Goal: Information Seeking & Learning: Learn about a topic

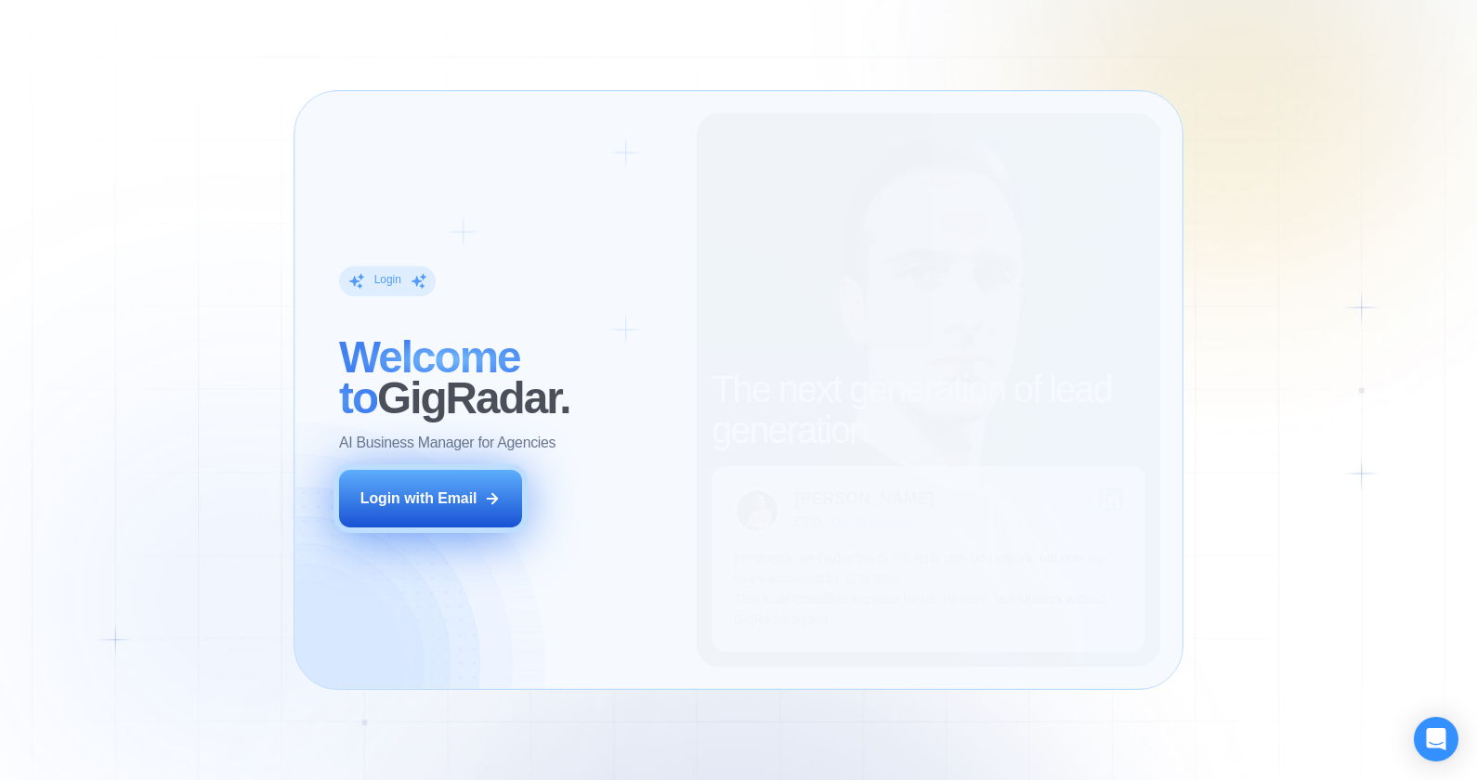
click at [469, 513] on button "Login with Email" at bounding box center [430, 499] width 183 height 58
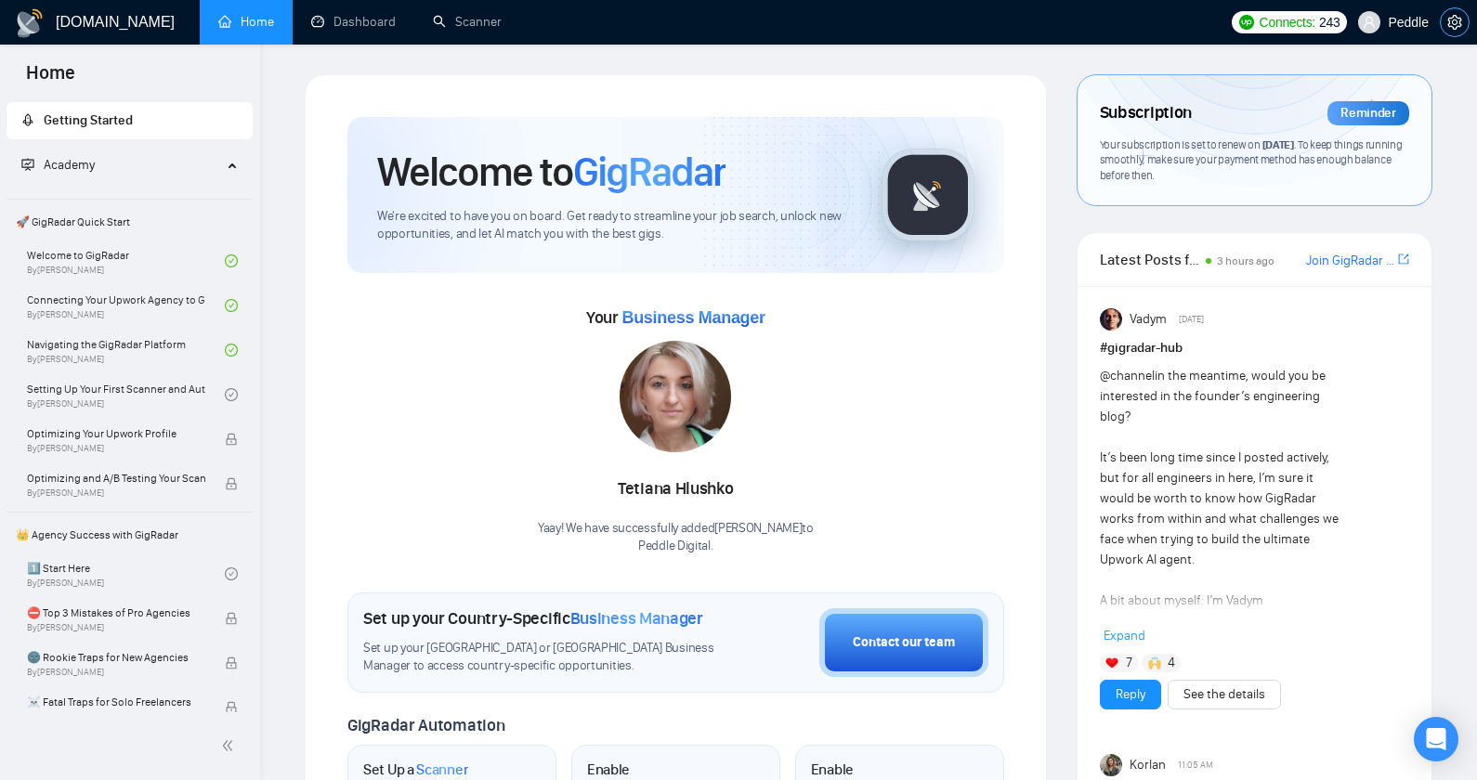
click at [1448, 7] on button "button" at bounding box center [1455, 22] width 30 height 30
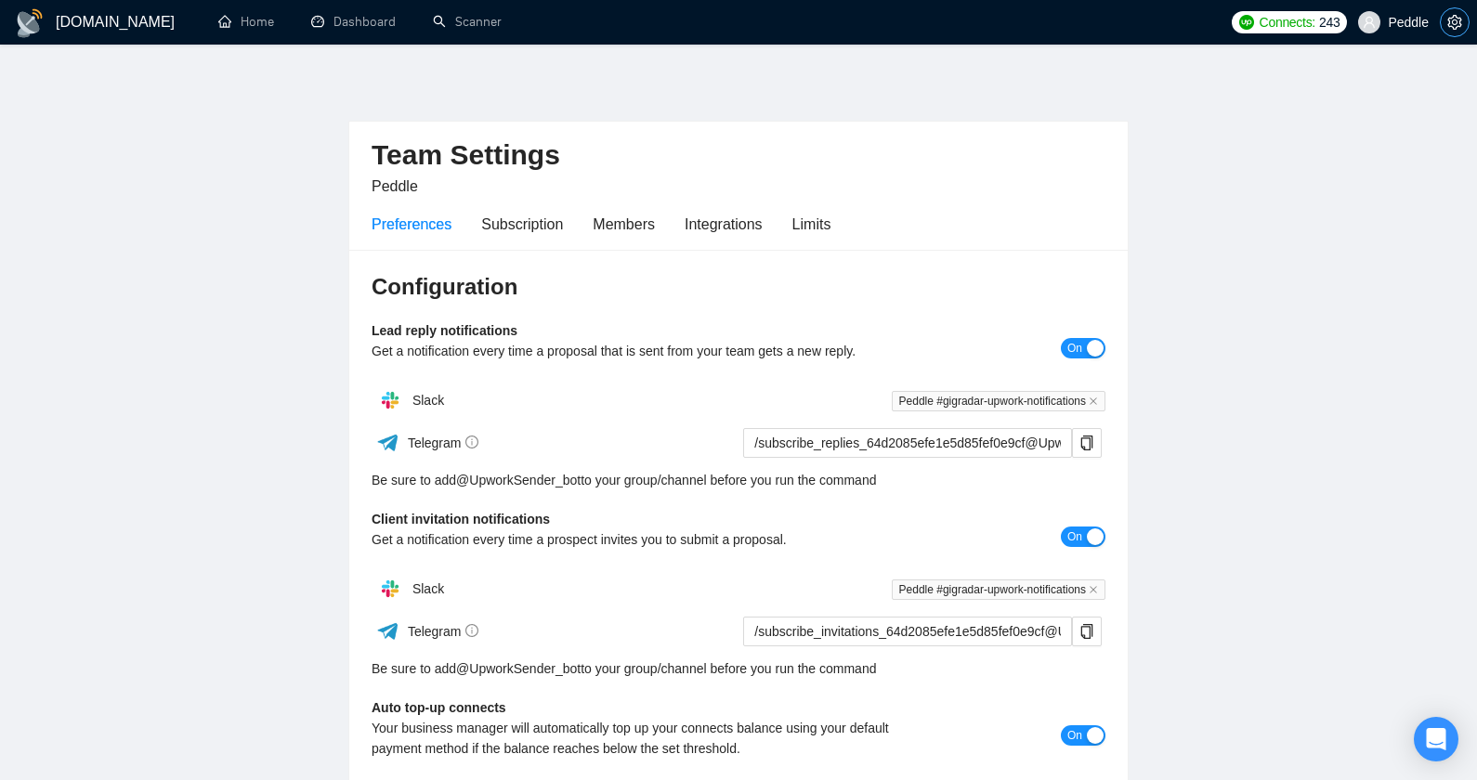
click at [1448, 21] on icon "setting" at bounding box center [1454, 22] width 14 height 15
click at [550, 230] on div "Subscription" at bounding box center [522, 224] width 82 height 23
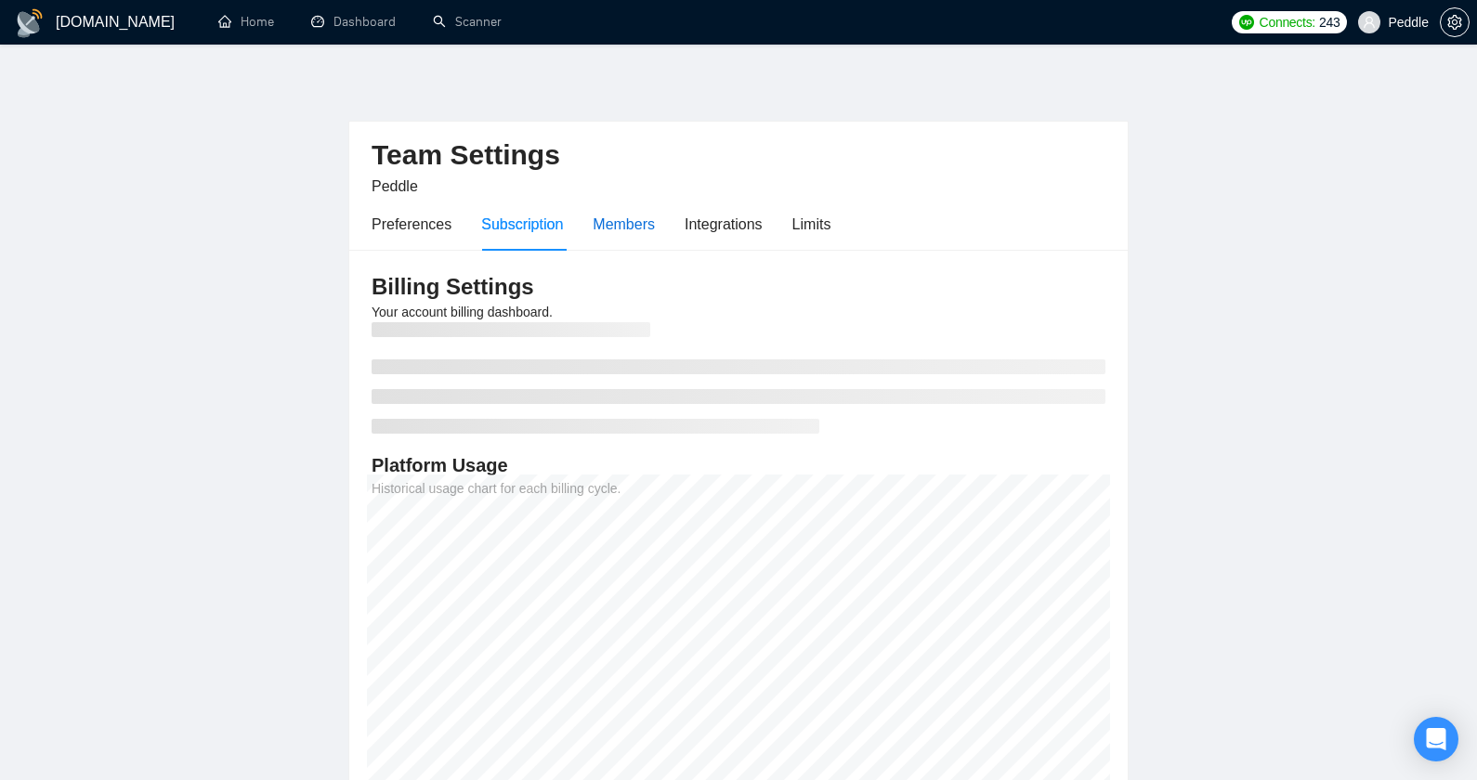
click at [633, 223] on div "Members" at bounding box center [624, 224] width 62 height 23
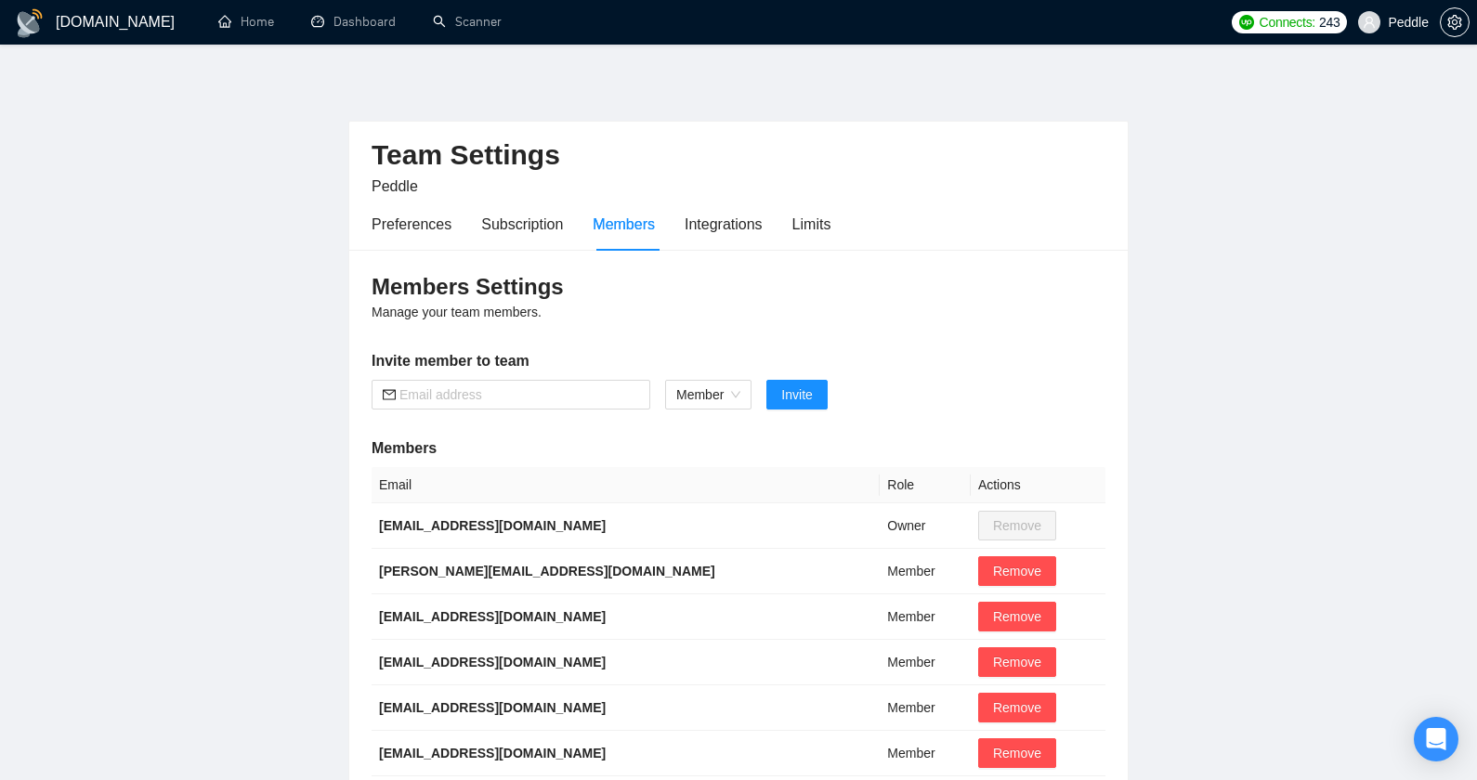
scroll to position [79, 0]
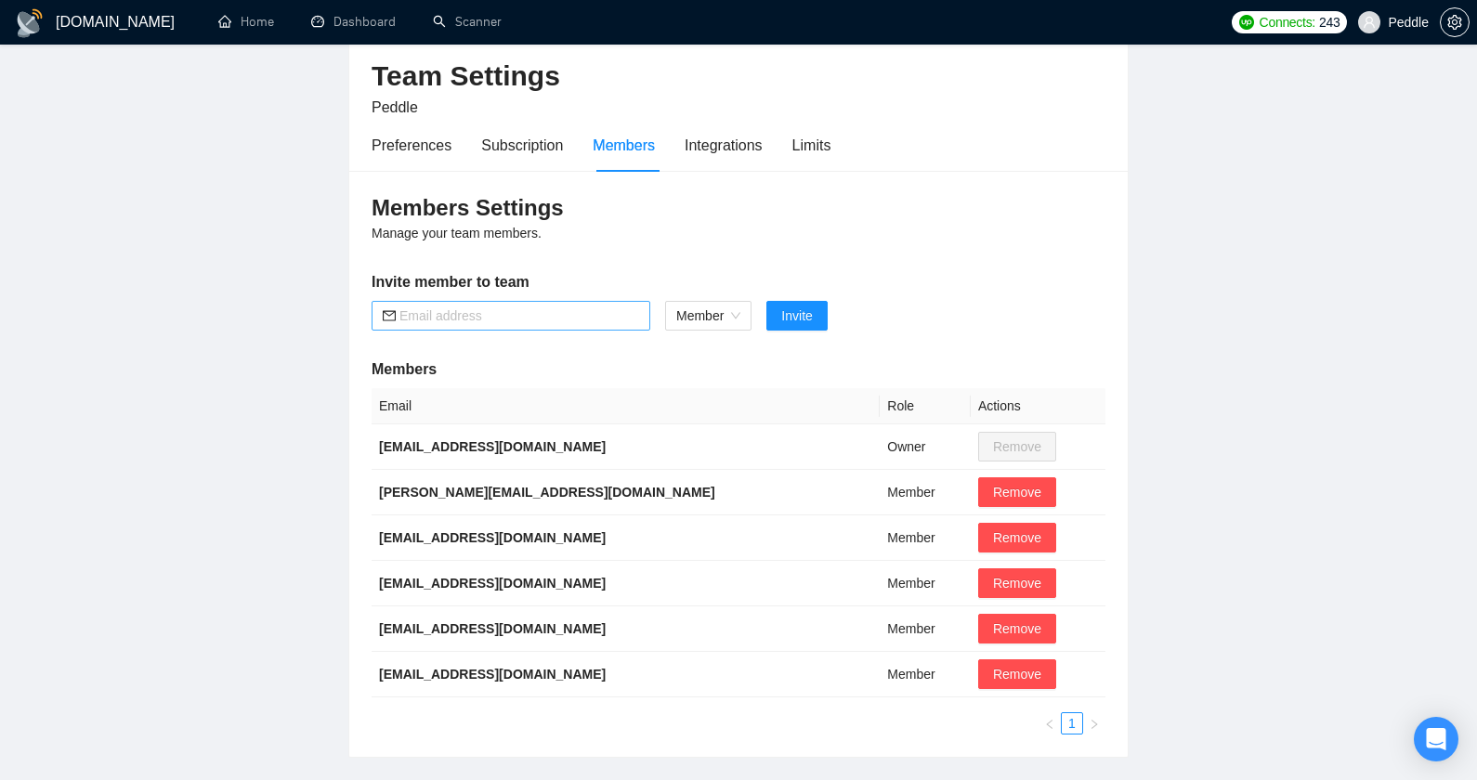
click at [586, 322] on input "text" at bounding box center [519, 316] width 240 height 20
click at [707, 320] on span "Member" at bounding box center [708, 316] width 64 height 28
type input "[EMAIL_ADDRESS][DOMAIN_NAME]"
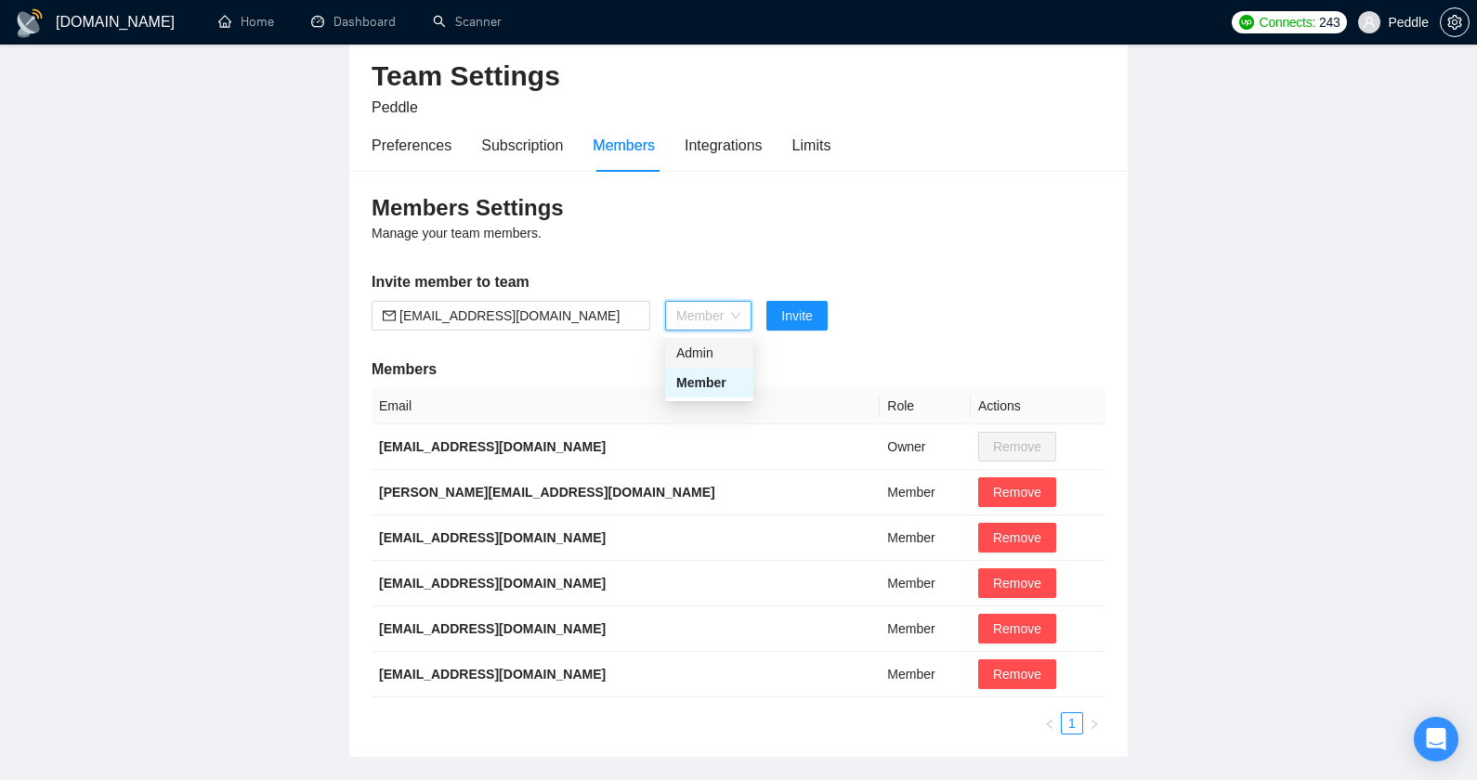
click at [708, 347] on div "Admin" at bounding box center [709, 353] width 66 height 20
click at [767, 319] on button "Invite" at bounding box center [786, 316] width 60 height 30
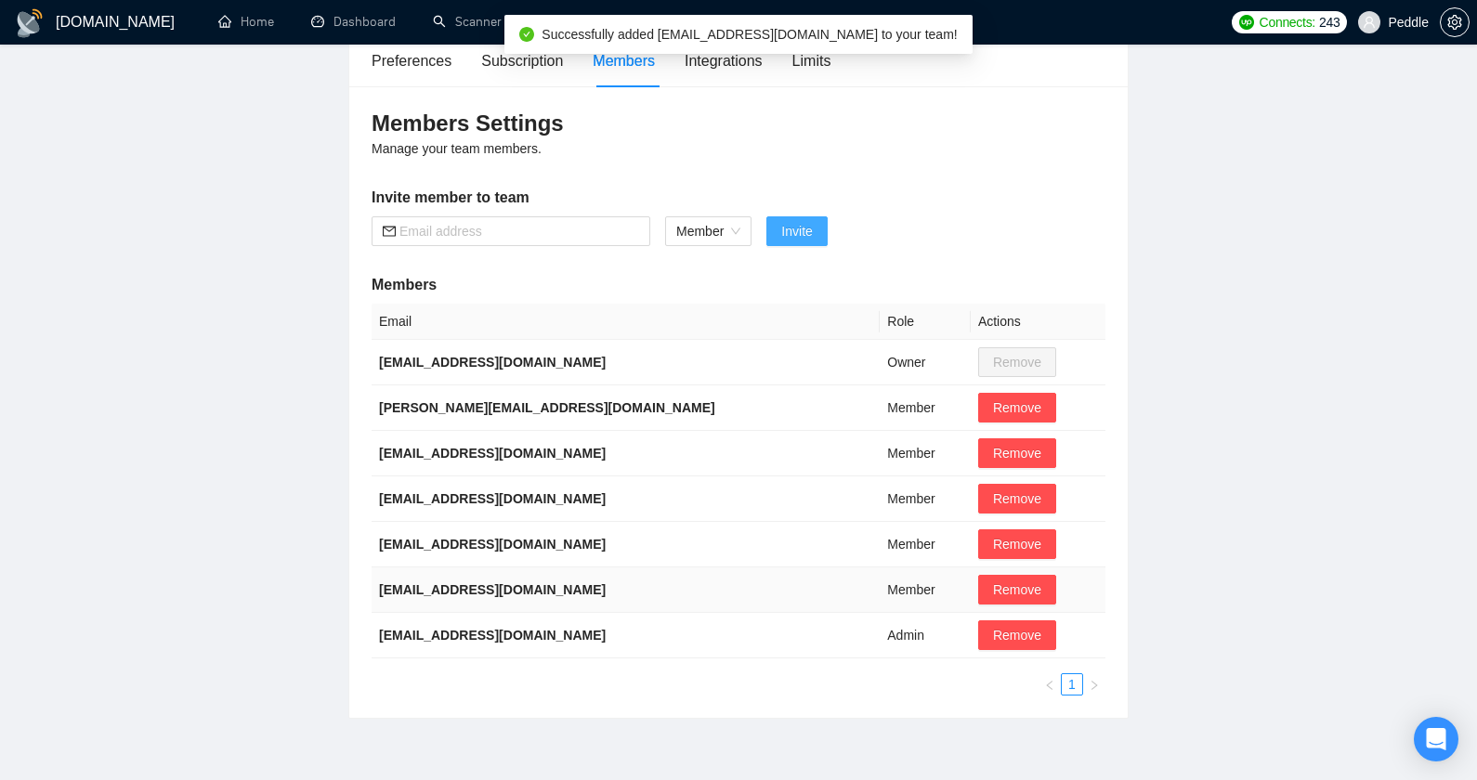
scroll to position [244, 0]
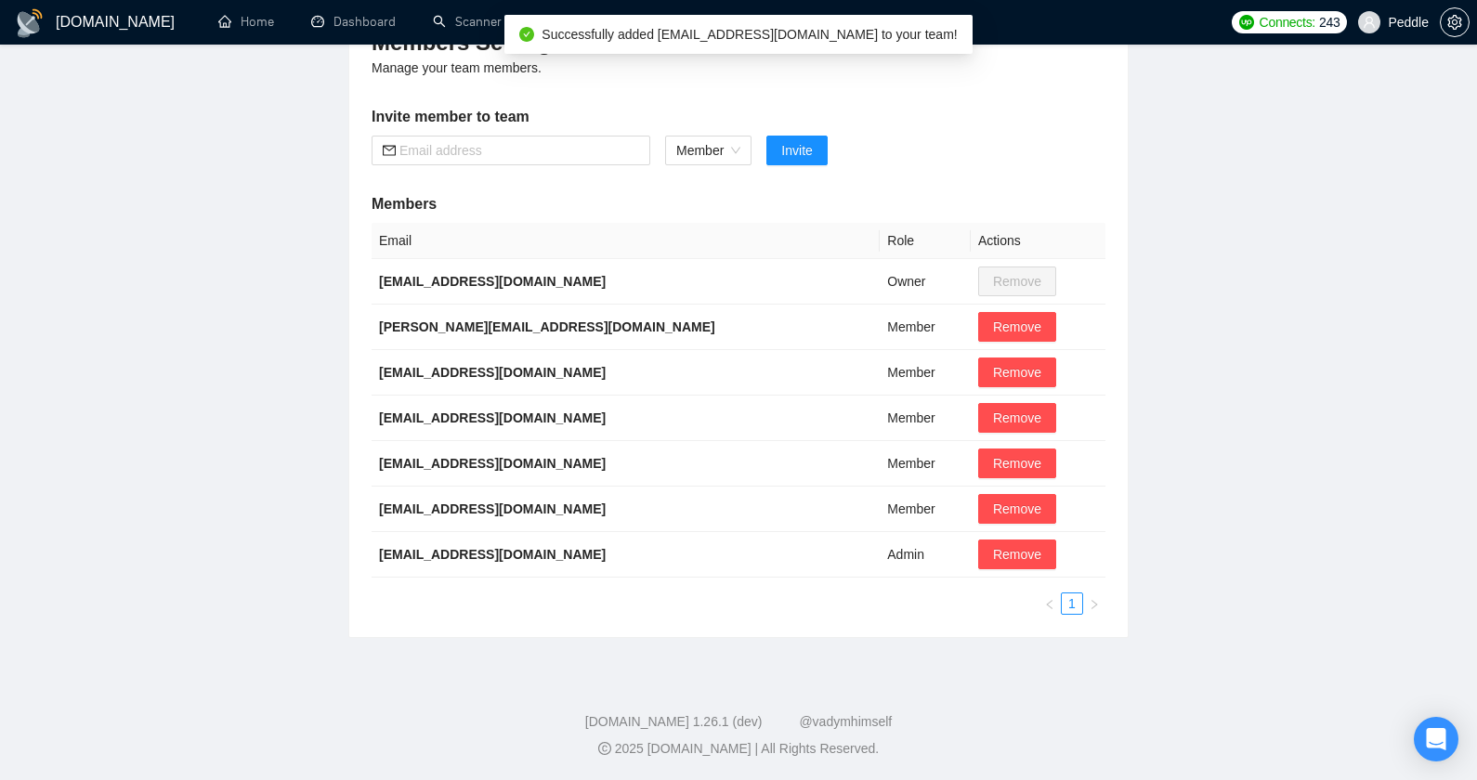
click at [706, 582] on div "Email Role Actions [EMAIL_ADDRESS][DOMAIN_NAME] Owner Remove [PERSON_NAME][EMAI…" at bounding box center [738, 419] width 734 height 392
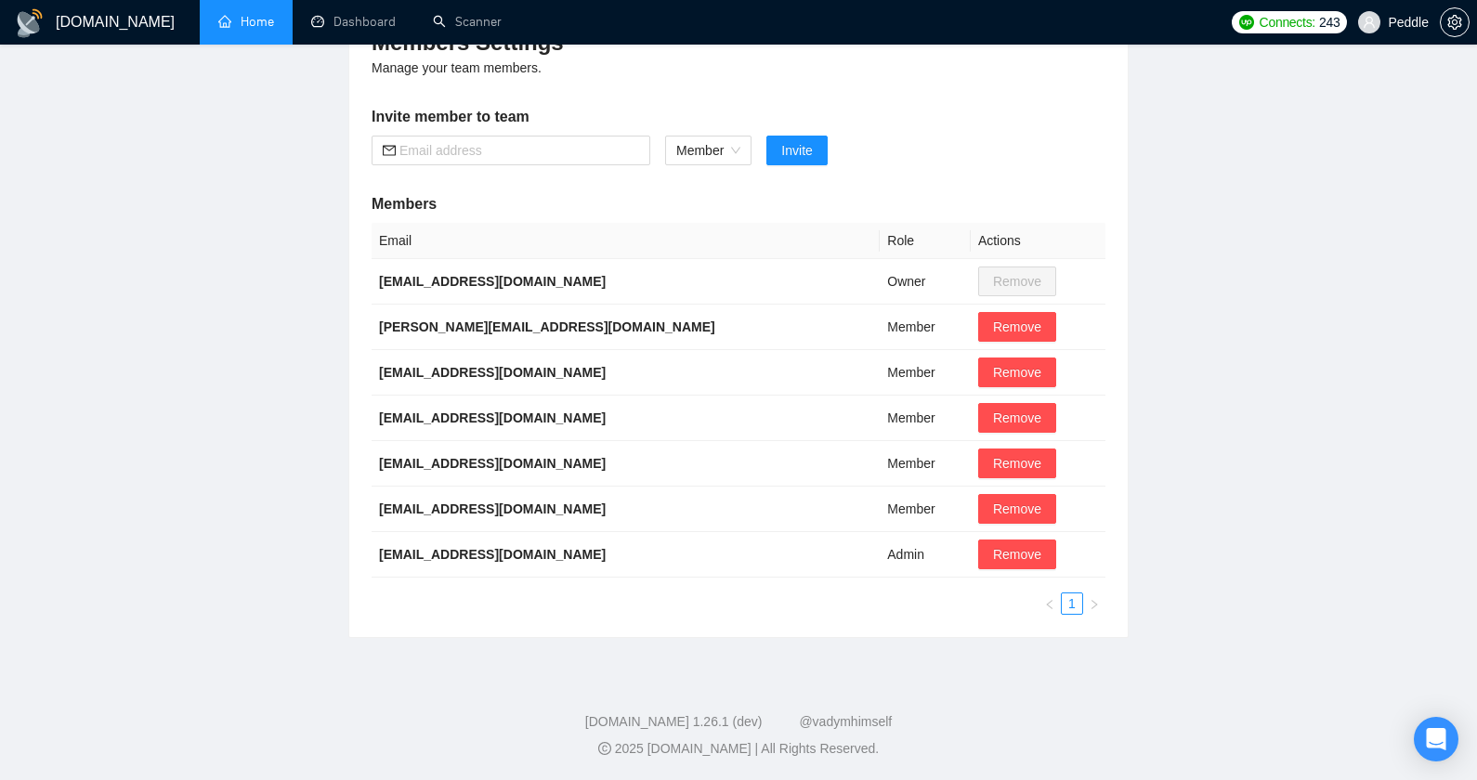
click at [235, 14] on link "Home" at bounding box center [246, 22] width 56 height 16
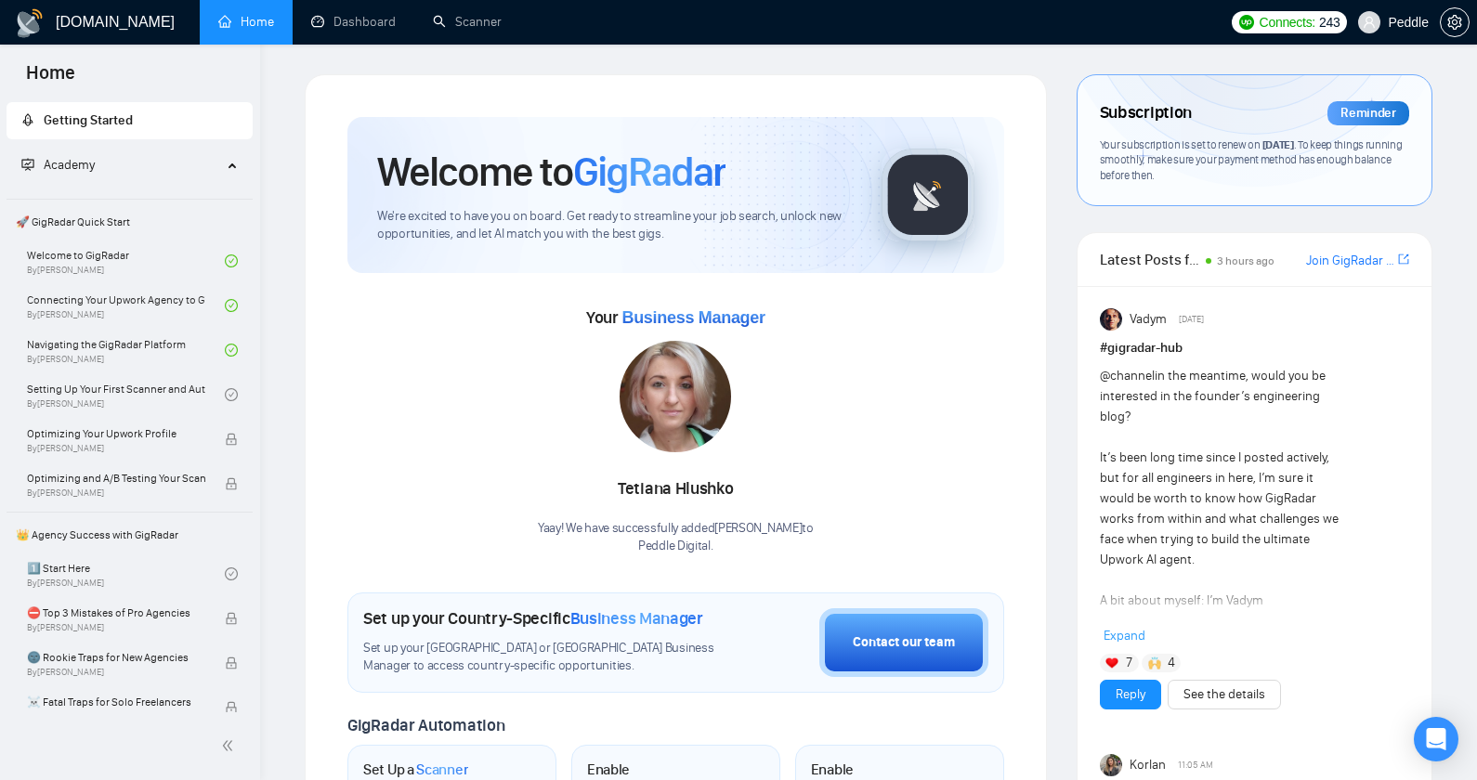
click at [220, 163] on div "Academy" at bounding box center [130, 165] width 247 height 37
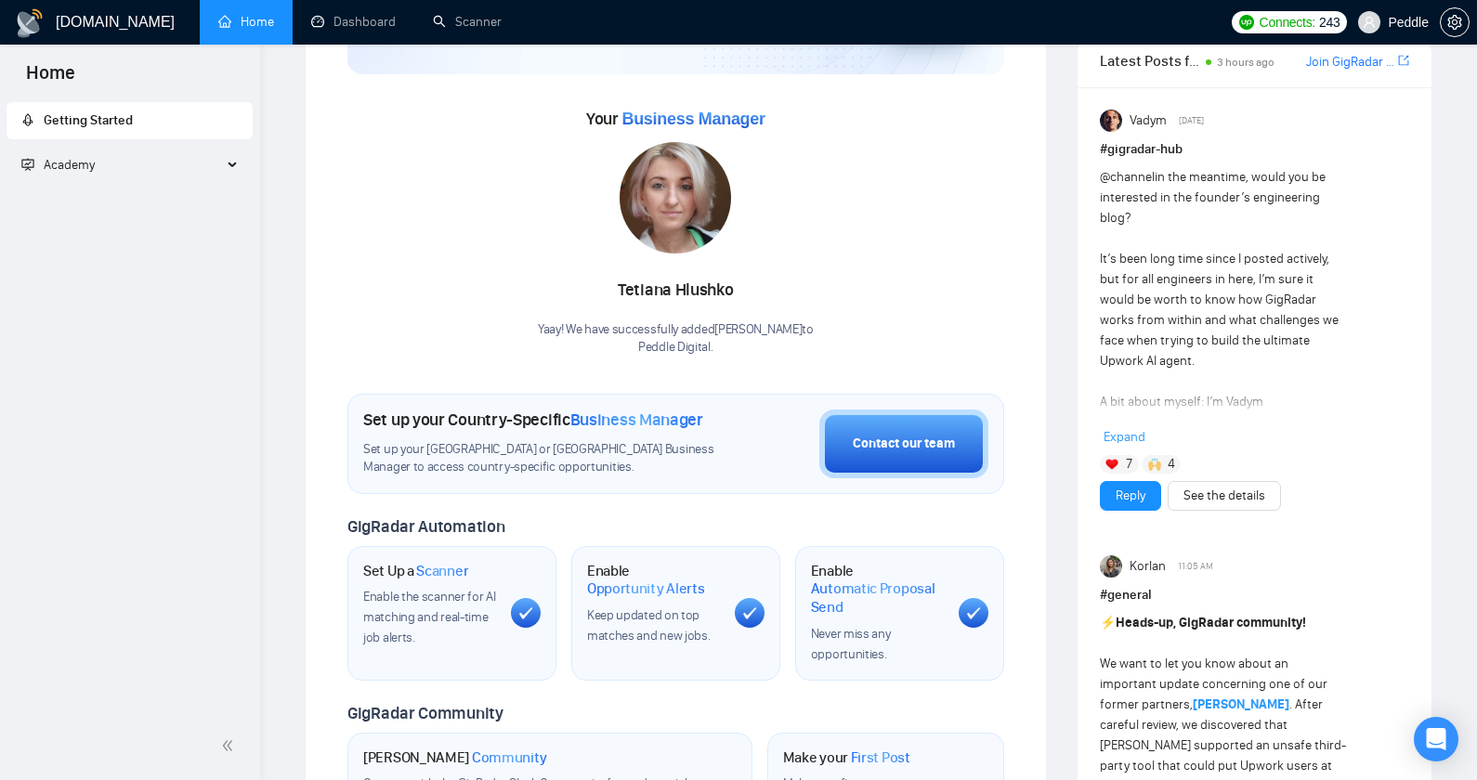
scroll to position [113, 0]
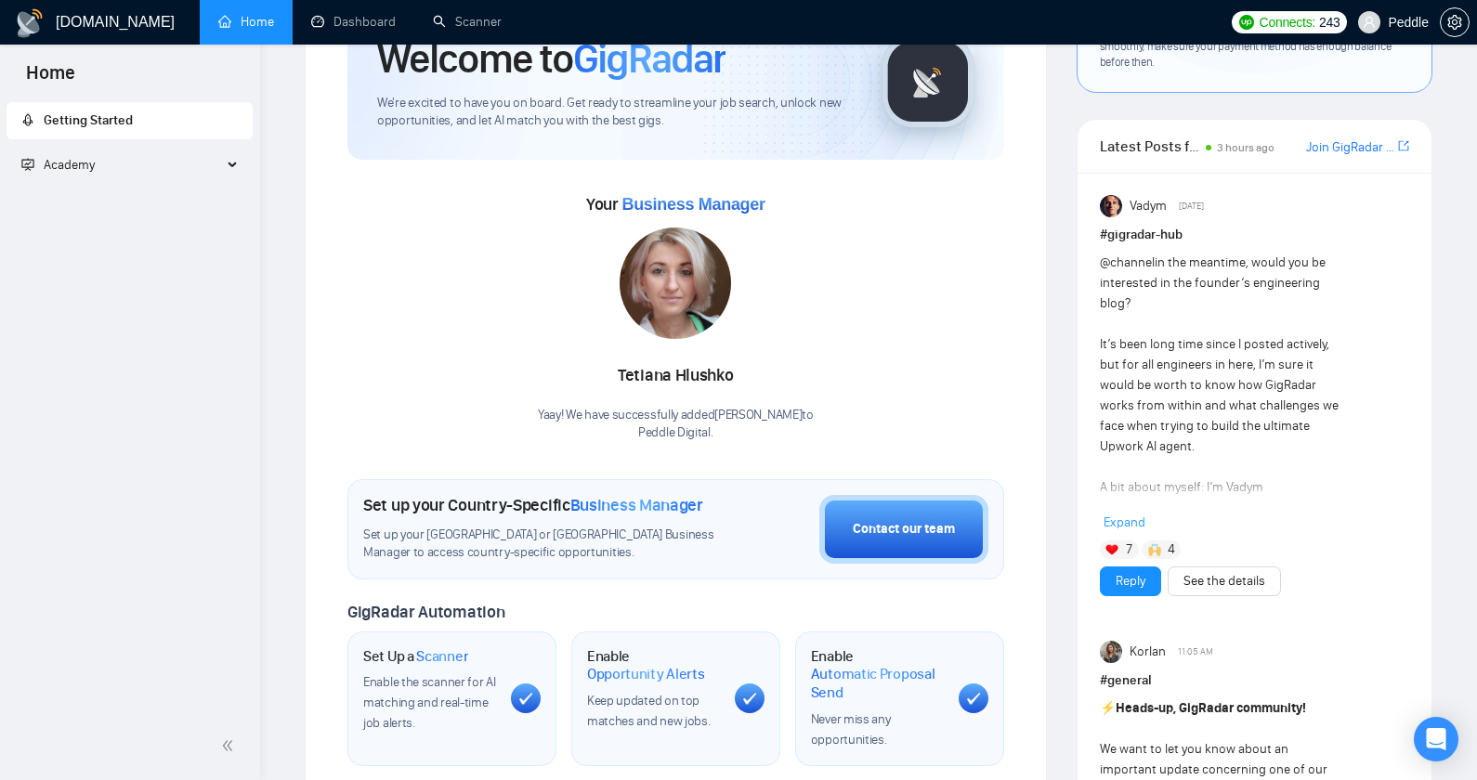
click at [234, 175] on div "Academy" at bounding box center [130, 165] width 247 height 37
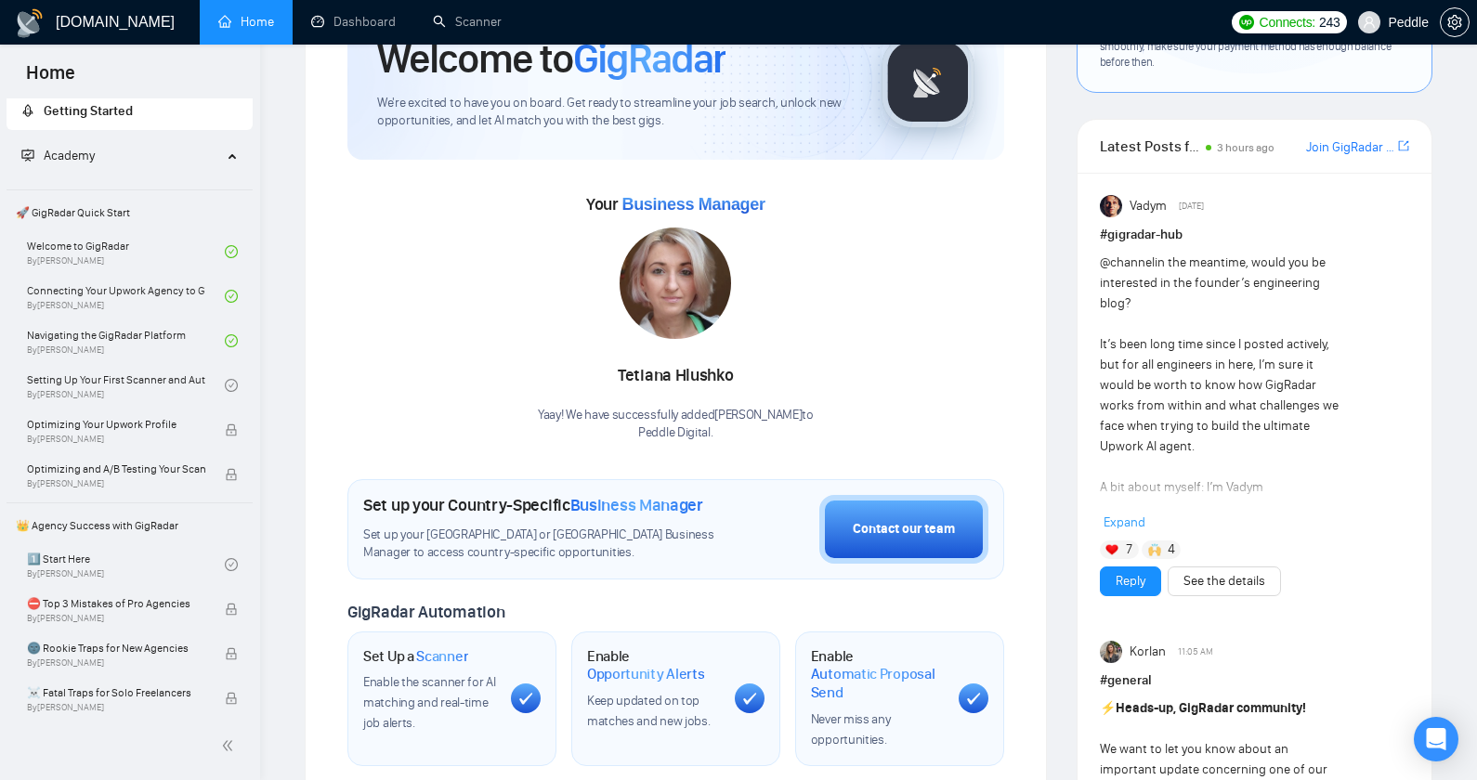
scroll to position [0, 0]
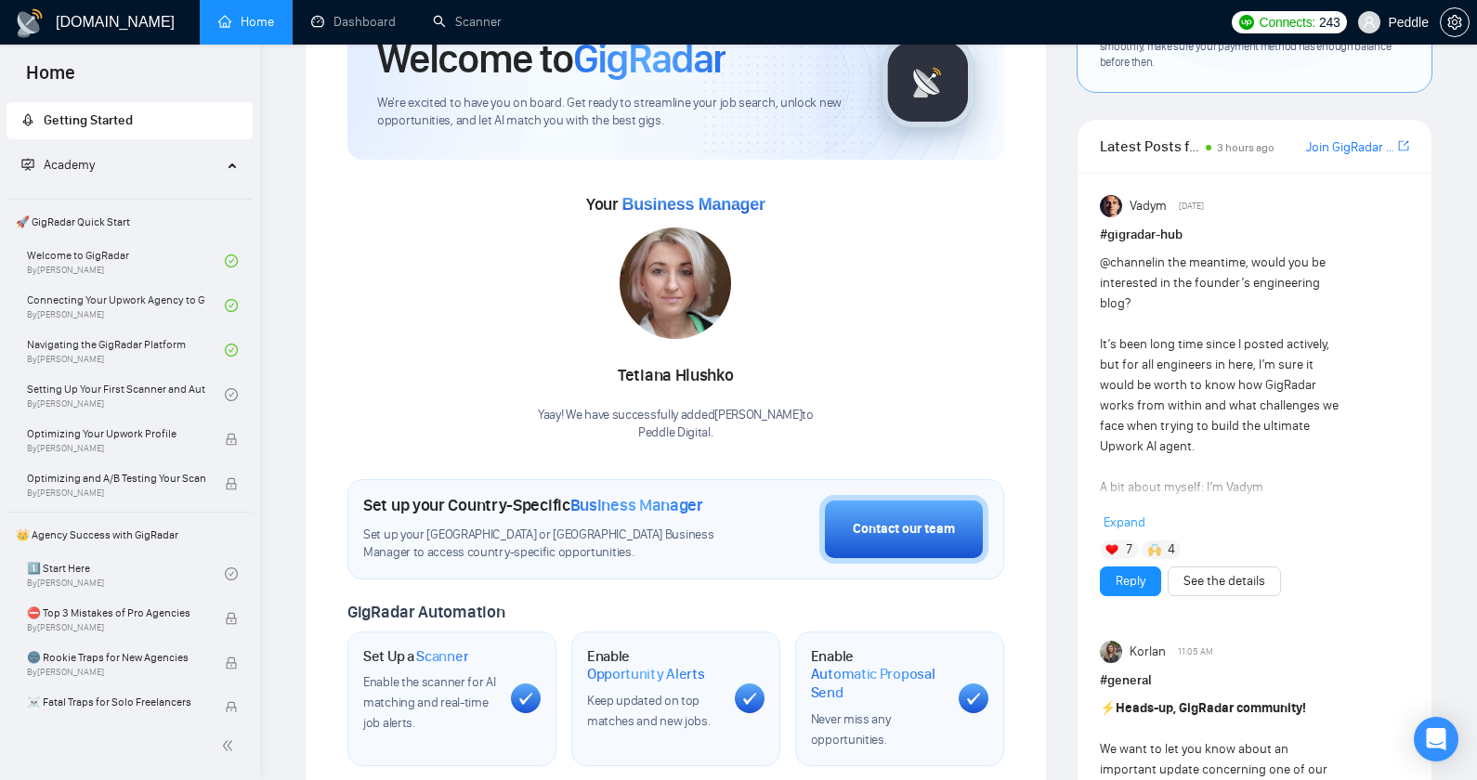
click at [229, 170] on div "Academy" at bounding box center [130, 165] width 247 height 37
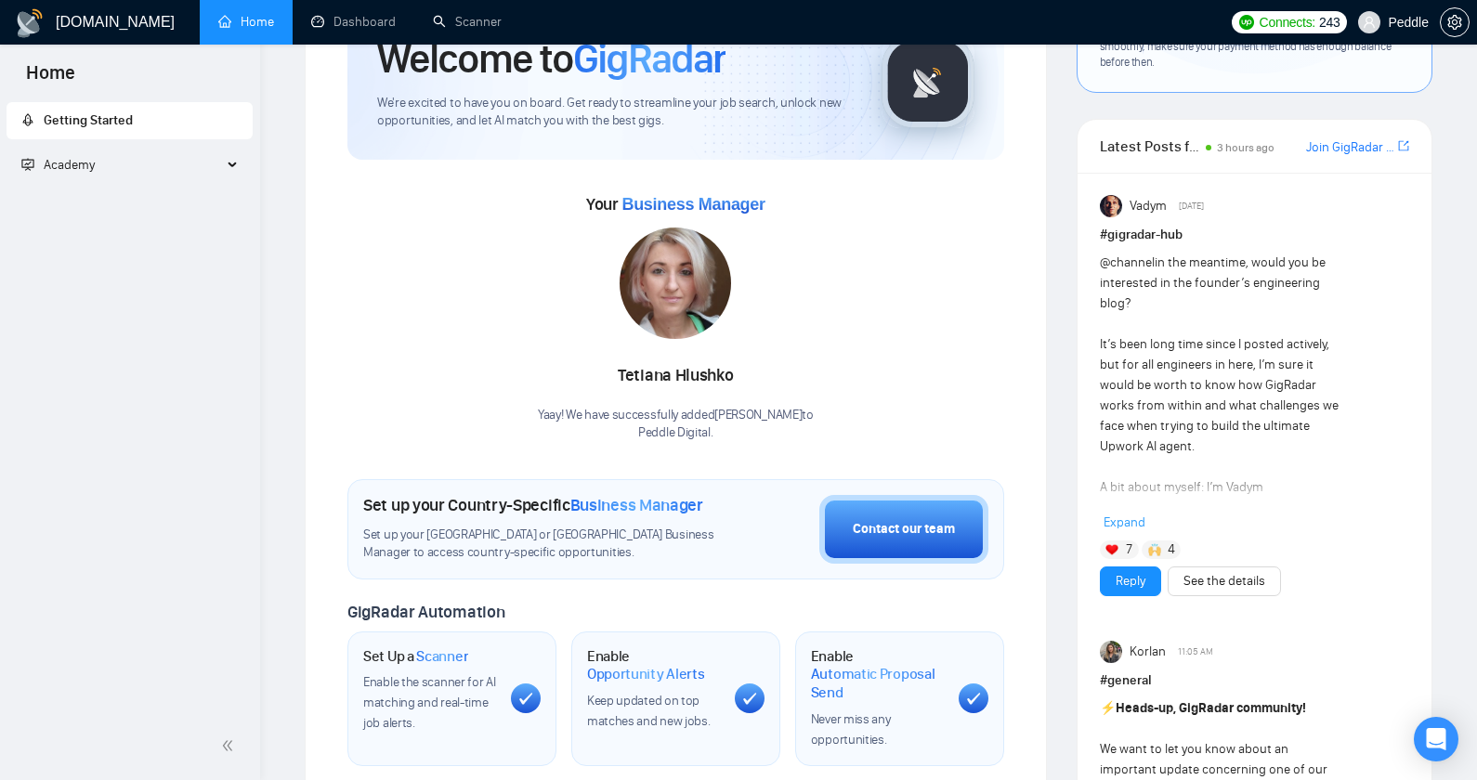
click at [229, 170] on div "Academy" at bounding box center [130, 165] width 247 height 37
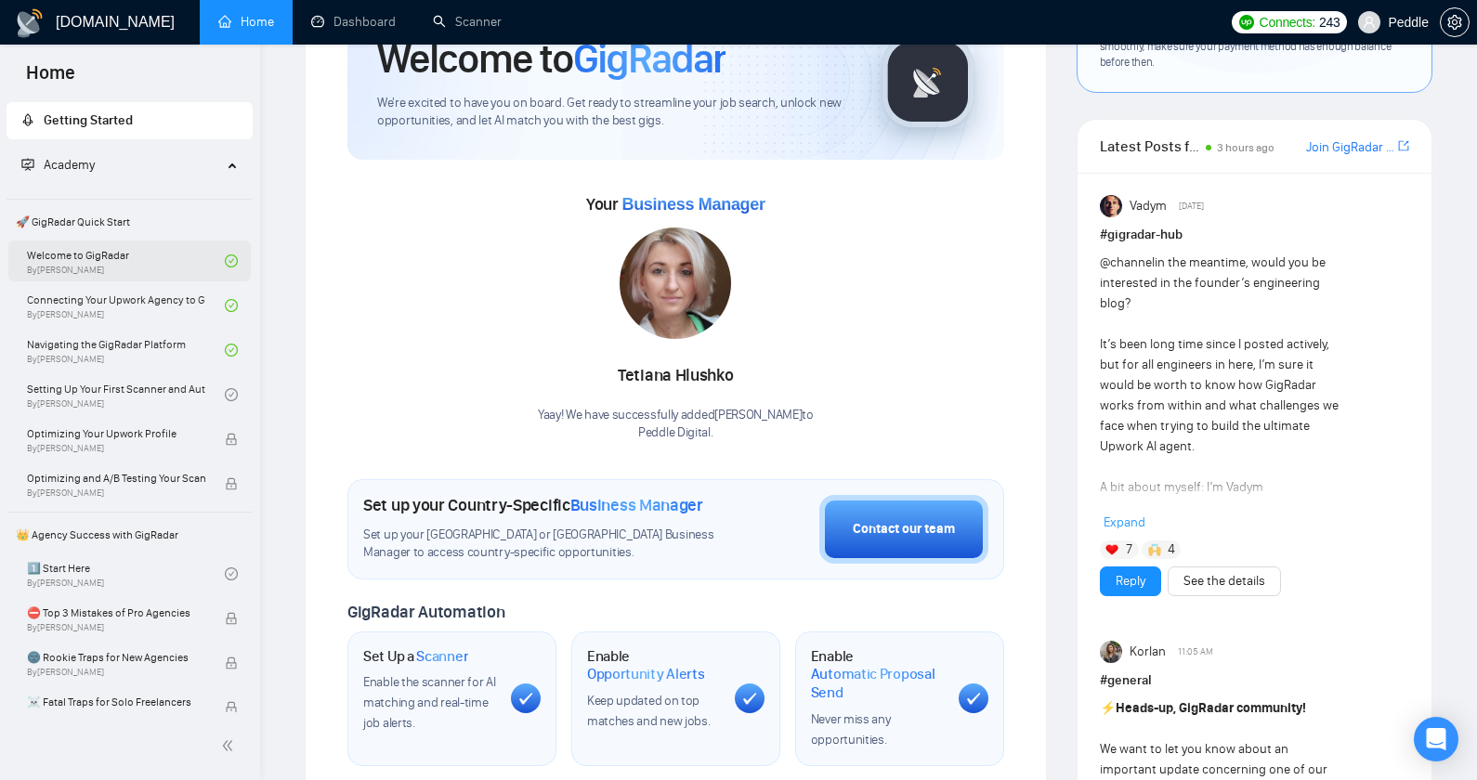
click at [155, 245] on link "Welcome to GigRadar By [PERSON_NAME]" at bounding box center [126, 261] width 198 height 41
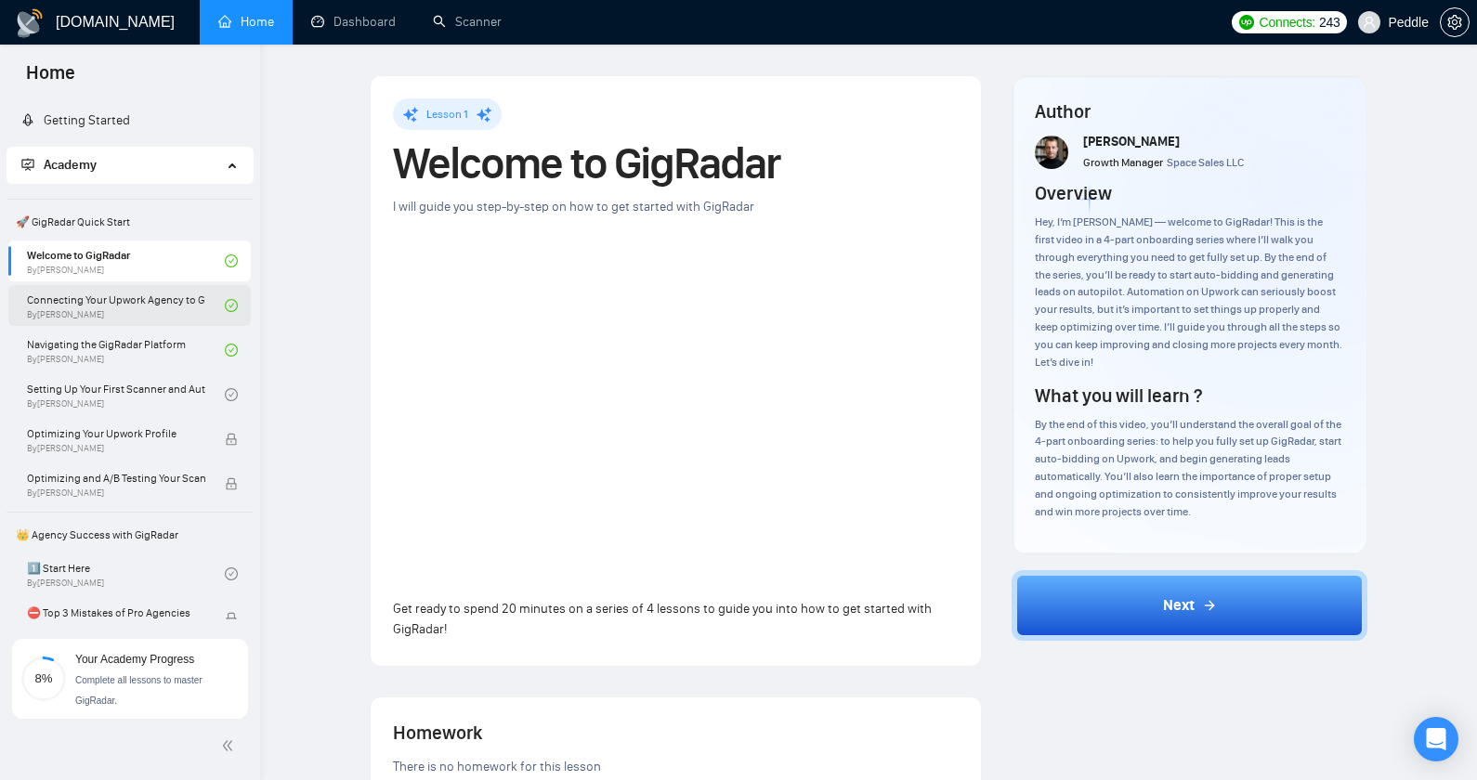
click at [142, 309] on link "Connecting Your Upwork Agency to GigRadar By [PERSON_NAME]" at bounding box center [126, 305] width 198 height 41
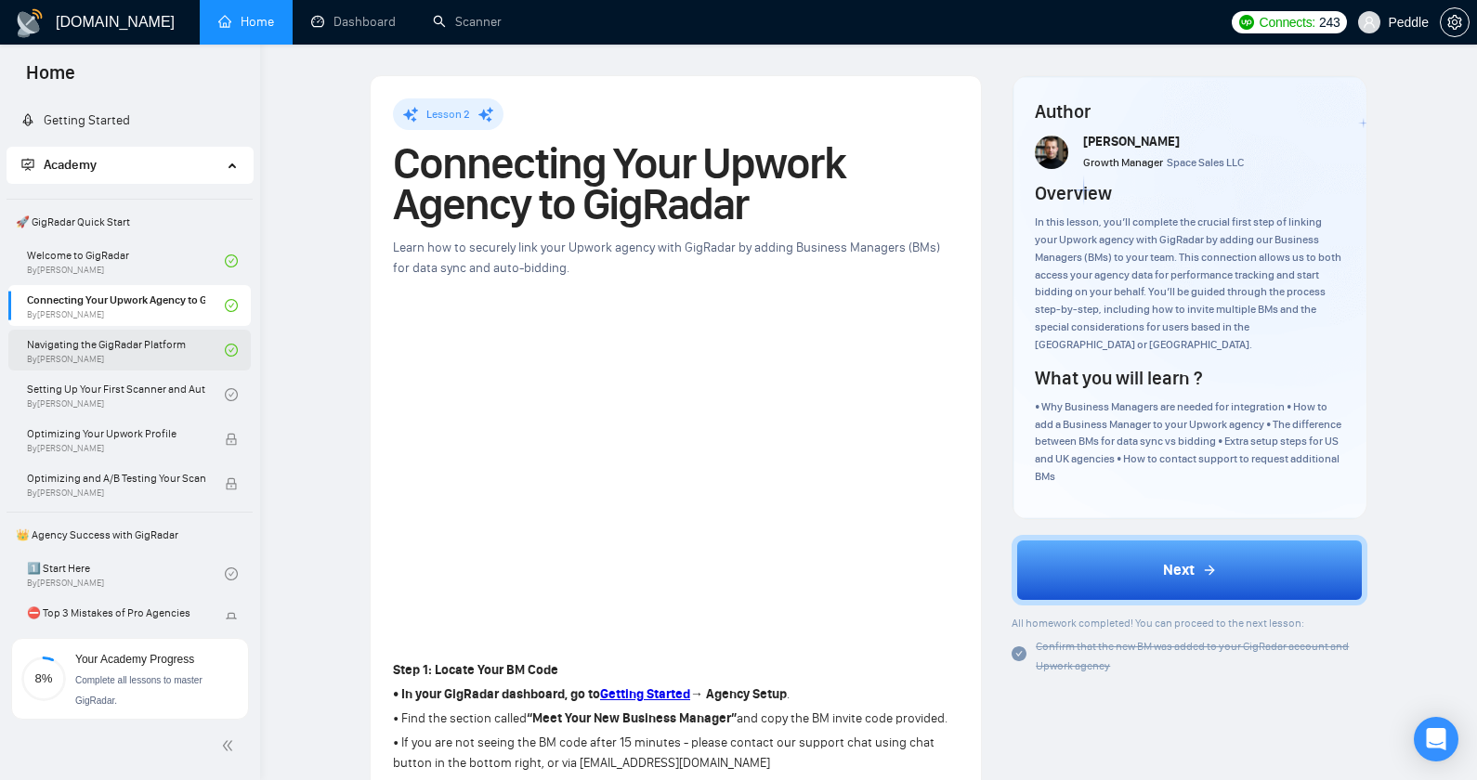
click at [135, 366] on link "Navigating the GigRadar Platform By [PERSON_NAME]" at bounding box center [126, 350] width 198 height 41
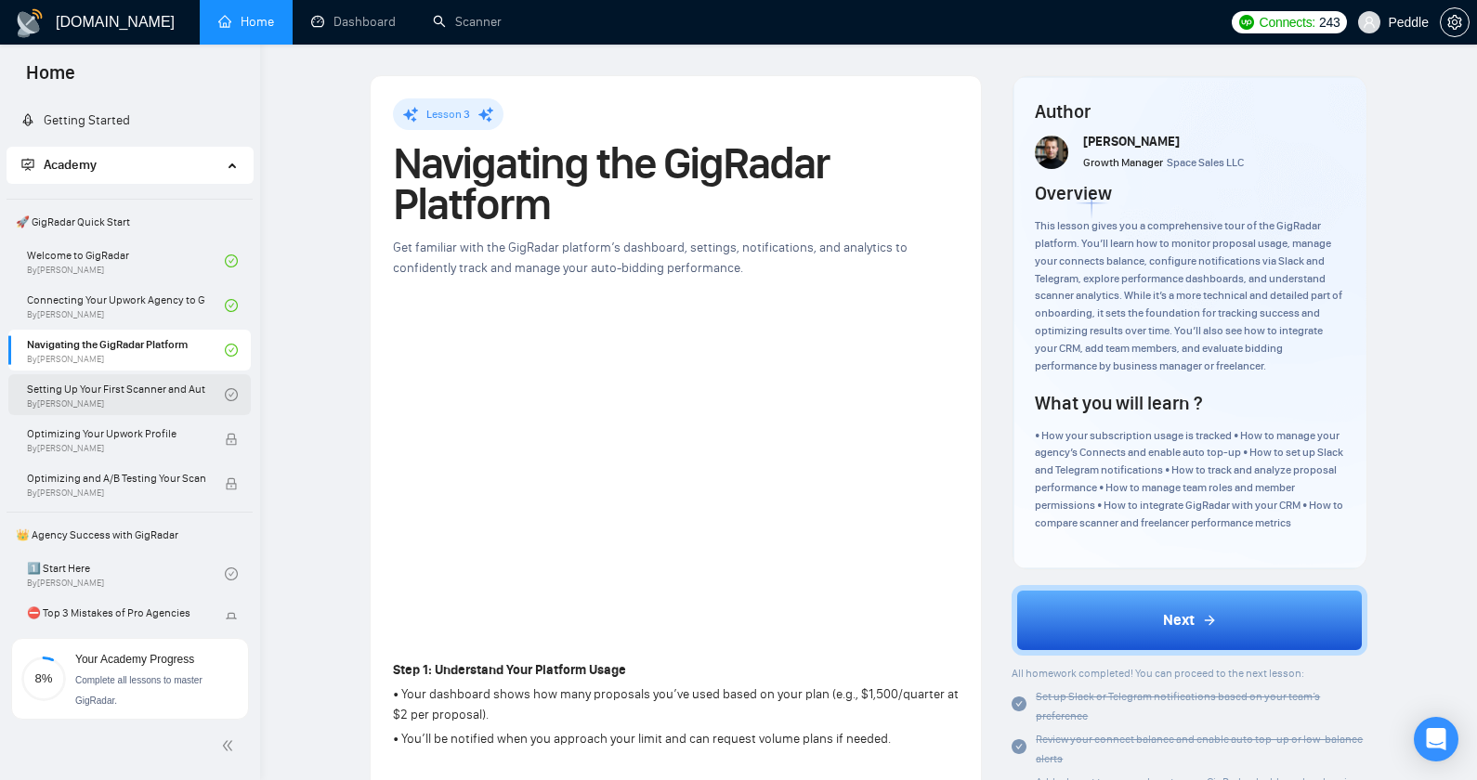
click at [128, 398] on link "Setting Up Your First Scanner and Auto-Bidder By [PERSON_NAME]" at bounding box center [126, 394] width 198 height 41
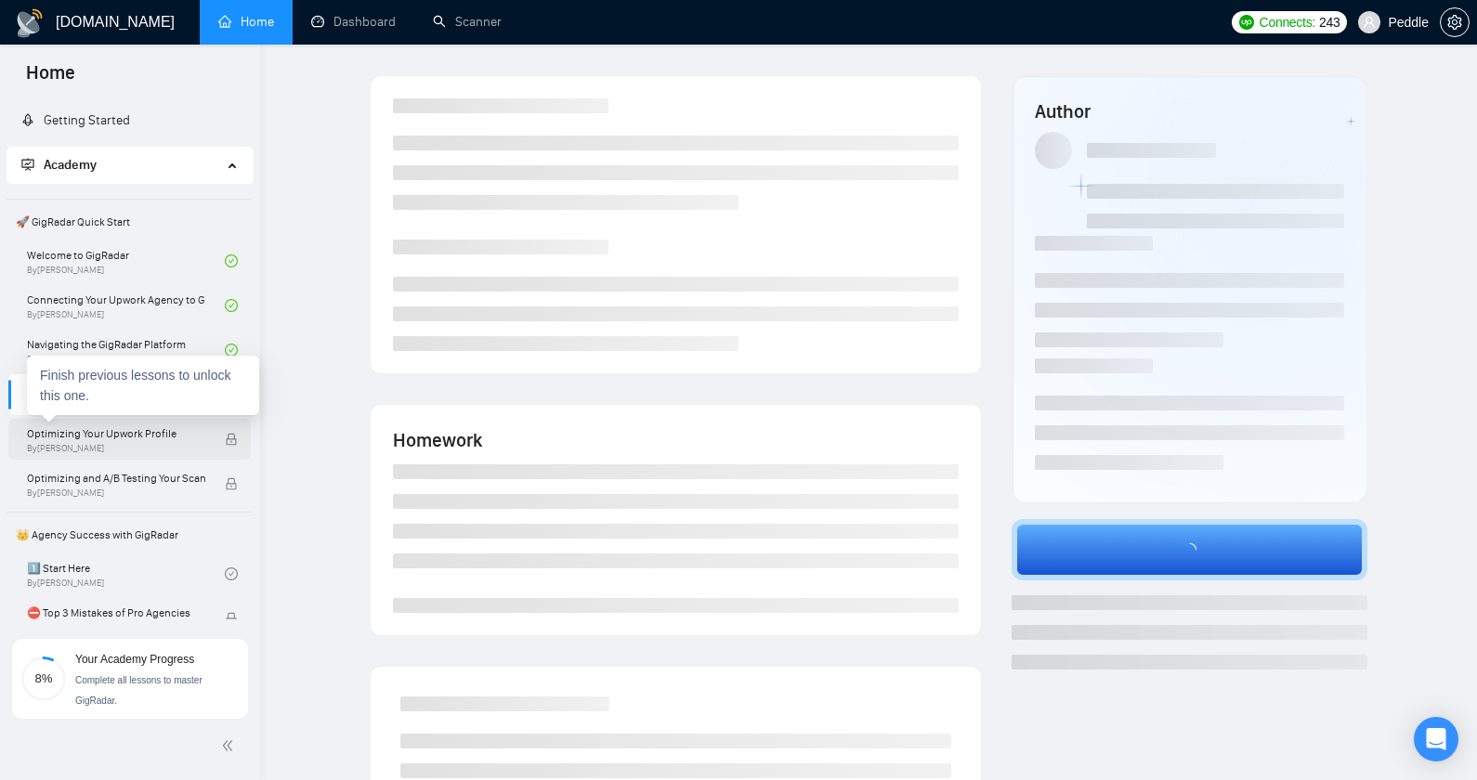
click at [121, 440] on span "Optimizing Your Upwork Profile" at bounding box center [116, 433] width 178 height 19
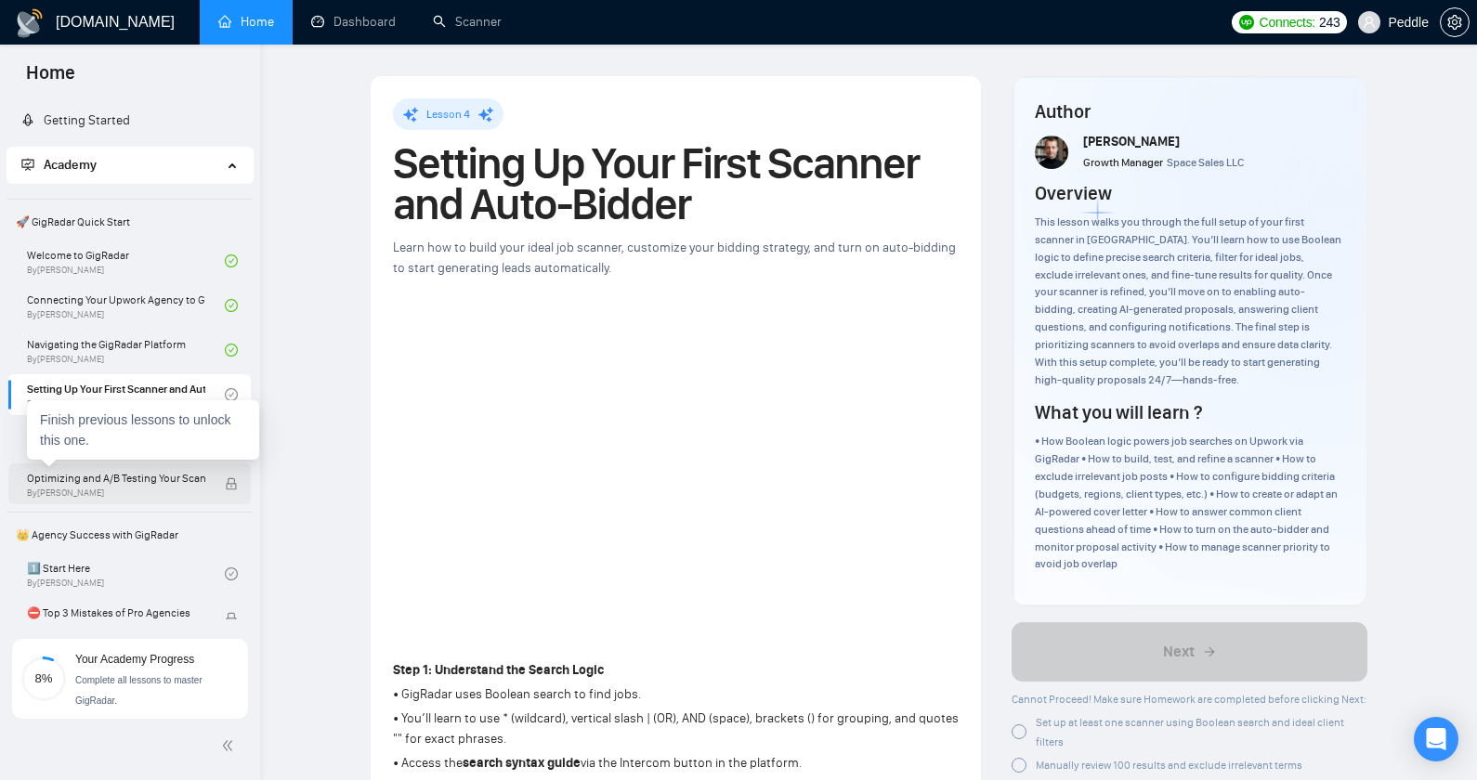
click at [108, 486] on span "Optimizing and A/B Testing Your Scanner for Better Results" at bounding box center [116, 478] width 178 height 19
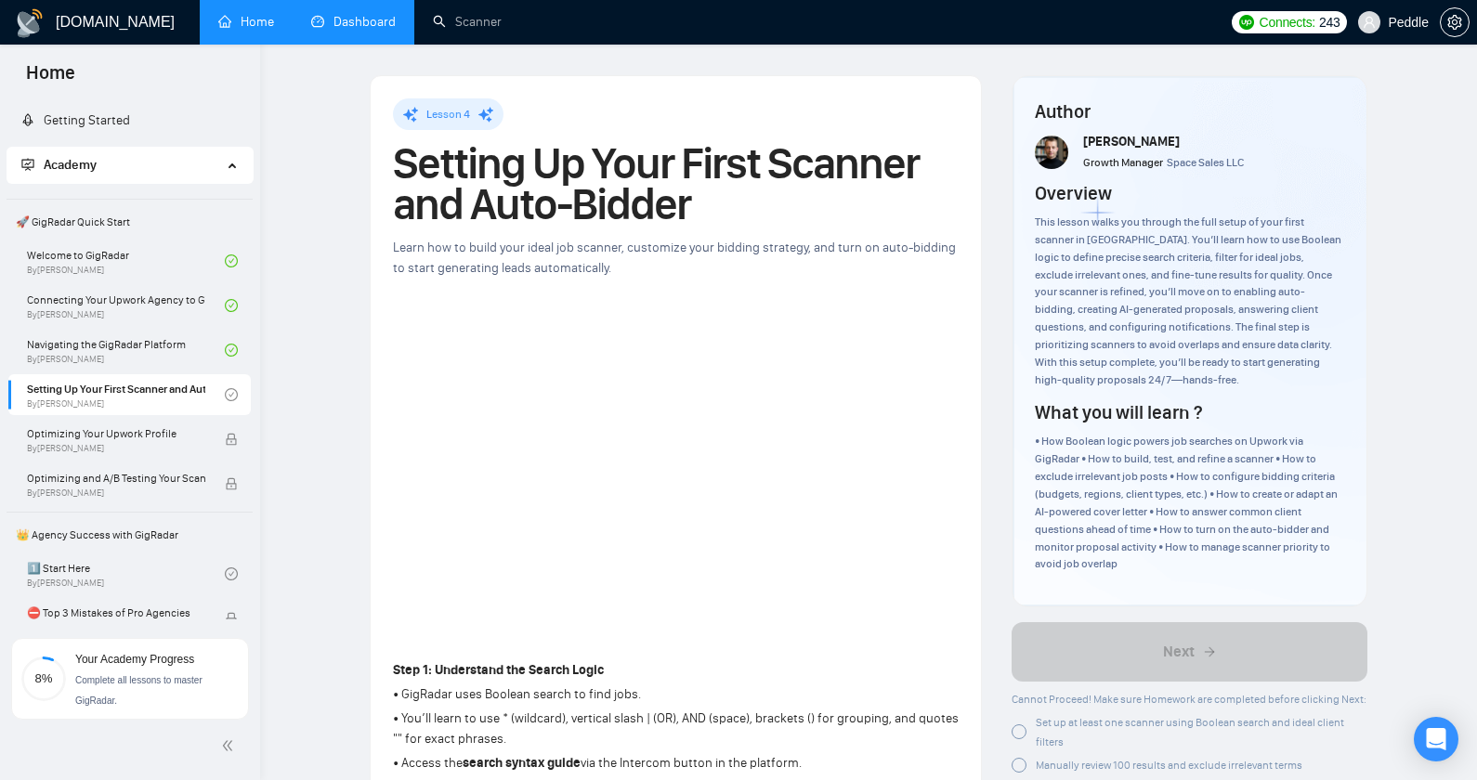
click at [375, 14] on link "Dashboard" at bounding box center [353, 22] width 85 height 16
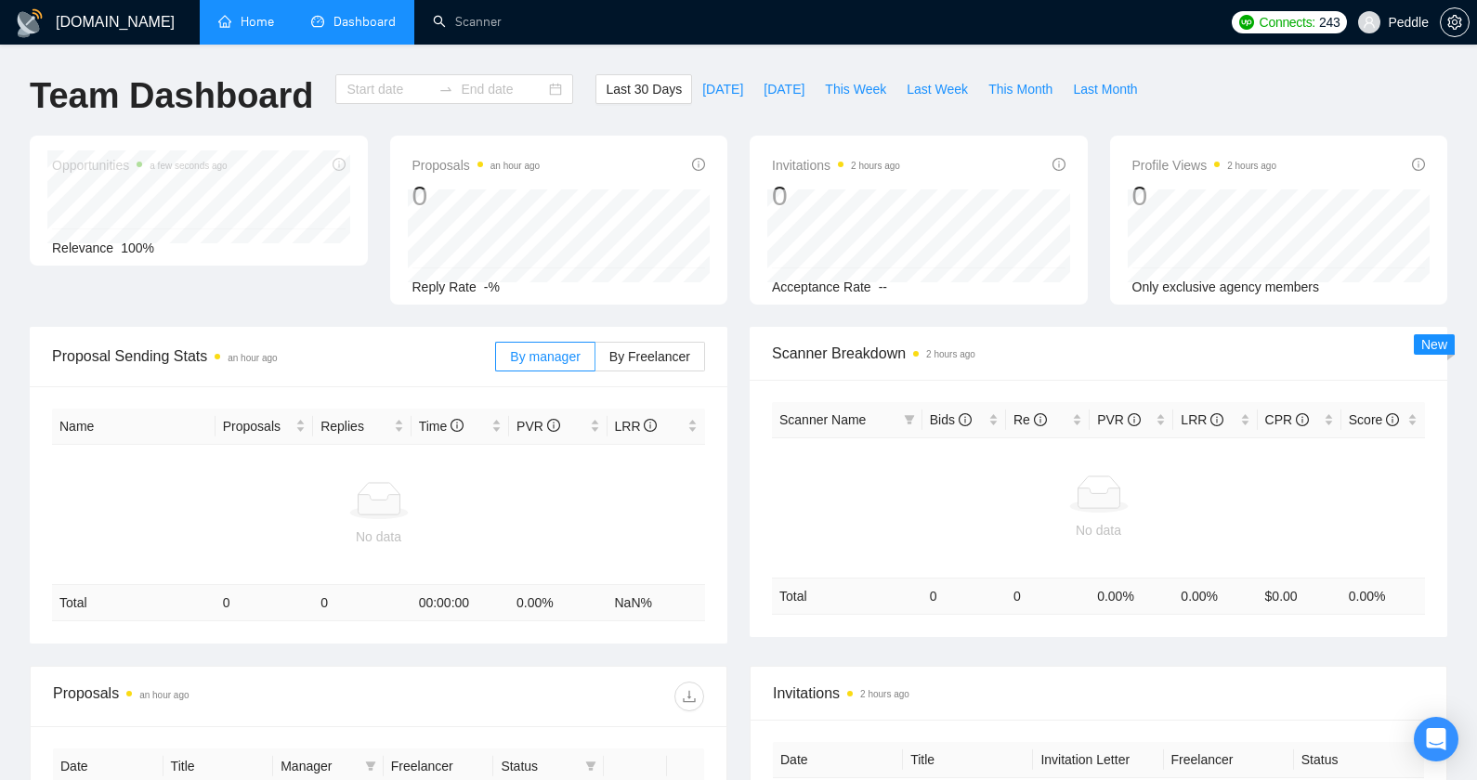
type input "[DATE]"
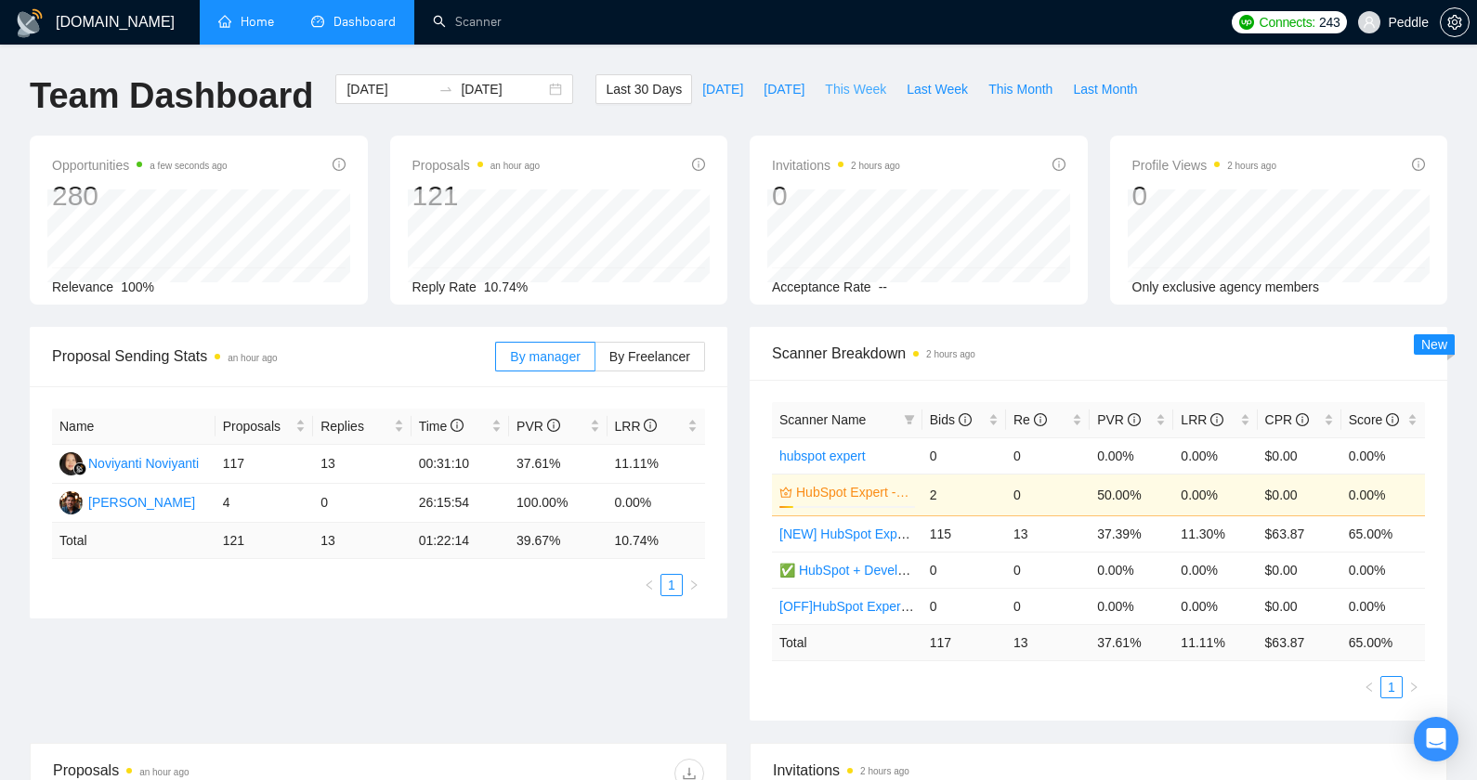
click at [823, 90] on button "This Week" at bounding box center [856, 89] width 82 height 30
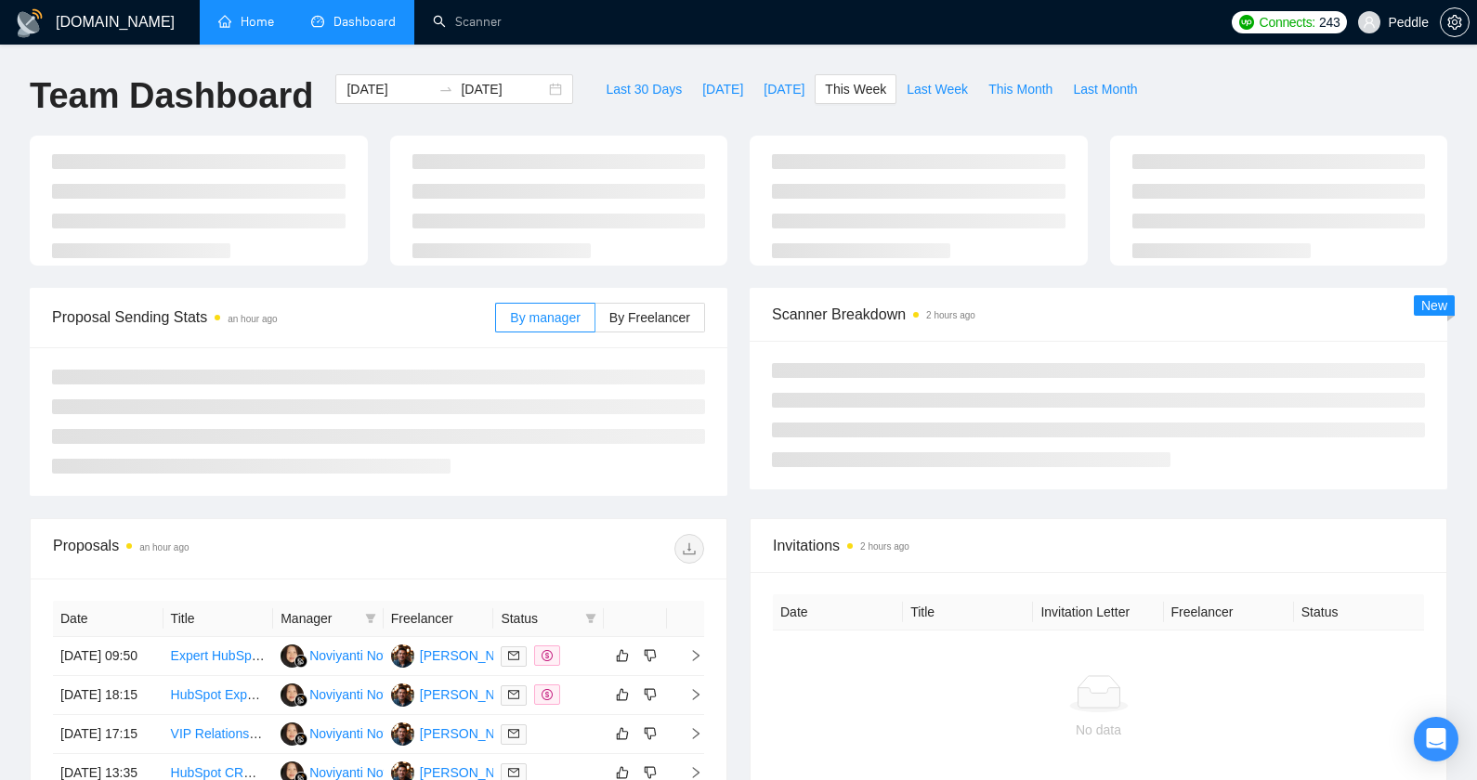
type input "[DATE]"
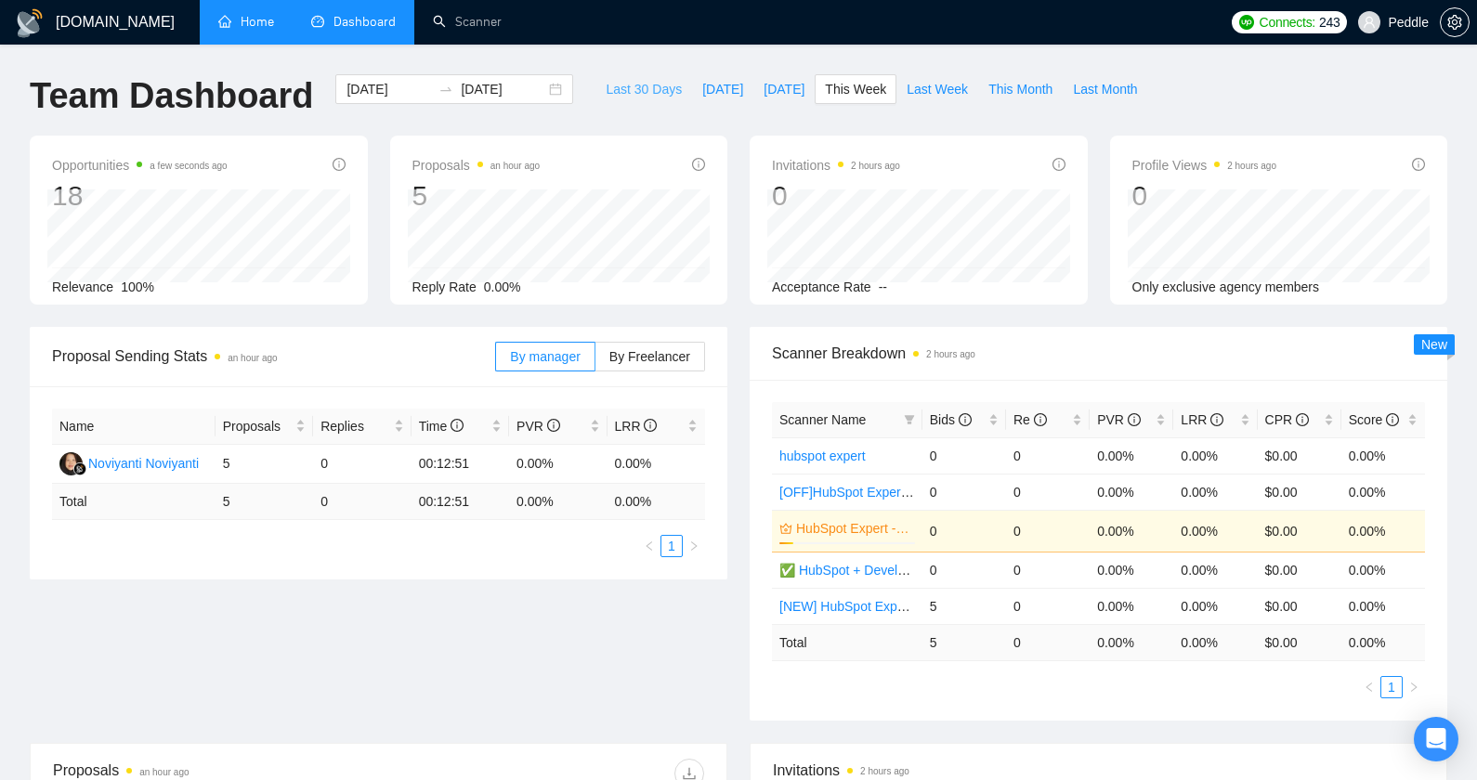
click at [630, 88] on span "Last 30 Days" at bounding box center [644, 89] width 76 height 20
type input "[DATE]"
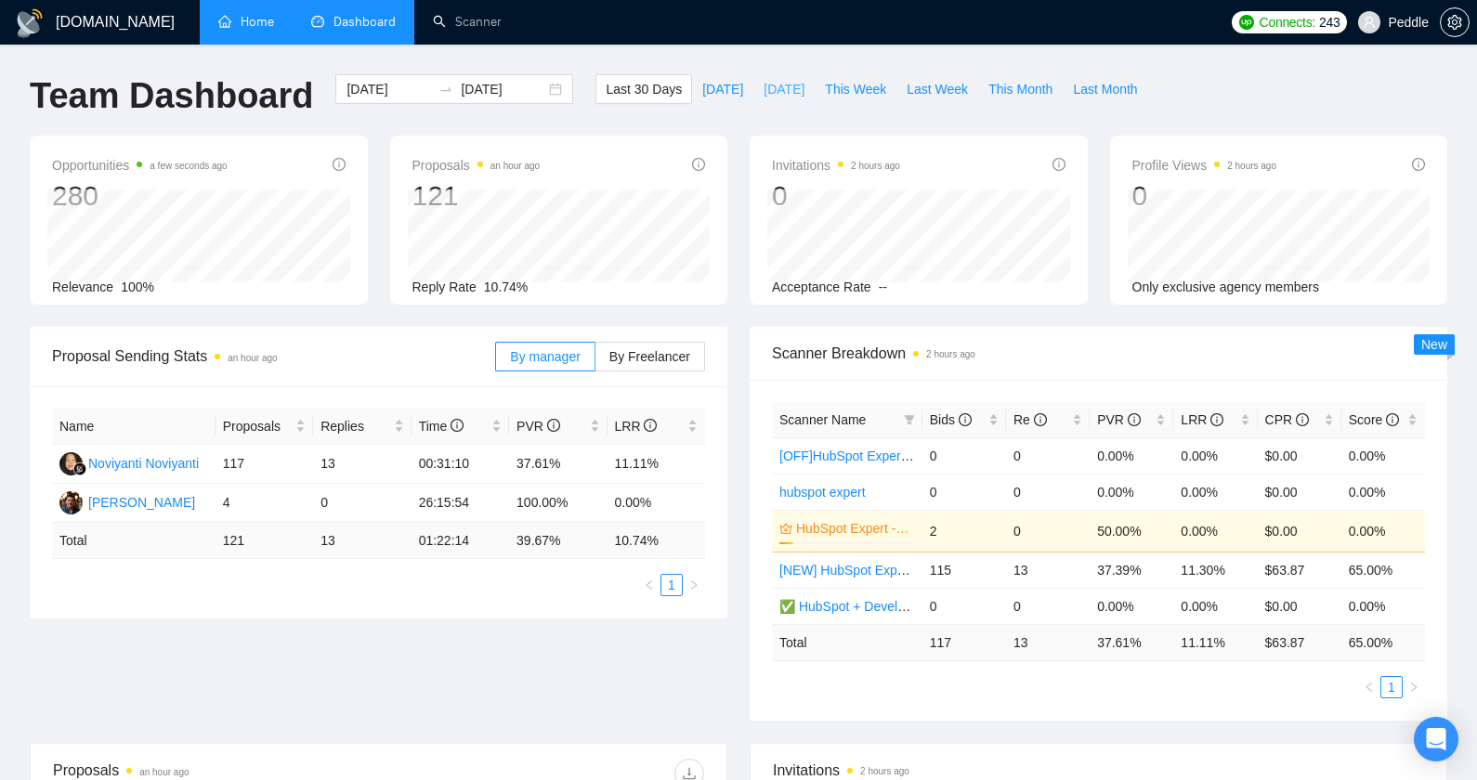
click at [783, 83] on span "[DATE]" at bounding box center [783, 89] width 41 height 20
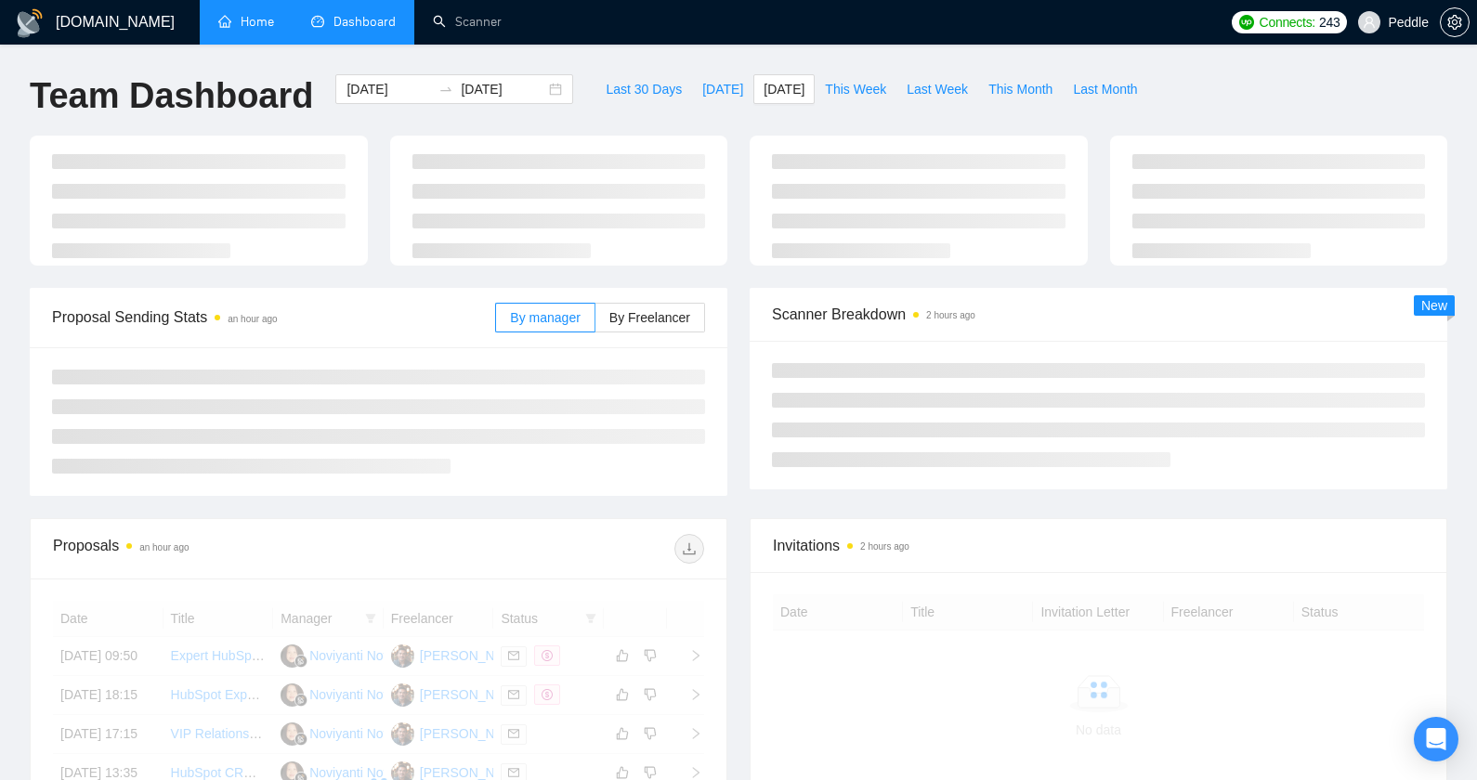
type input "[DATE]"
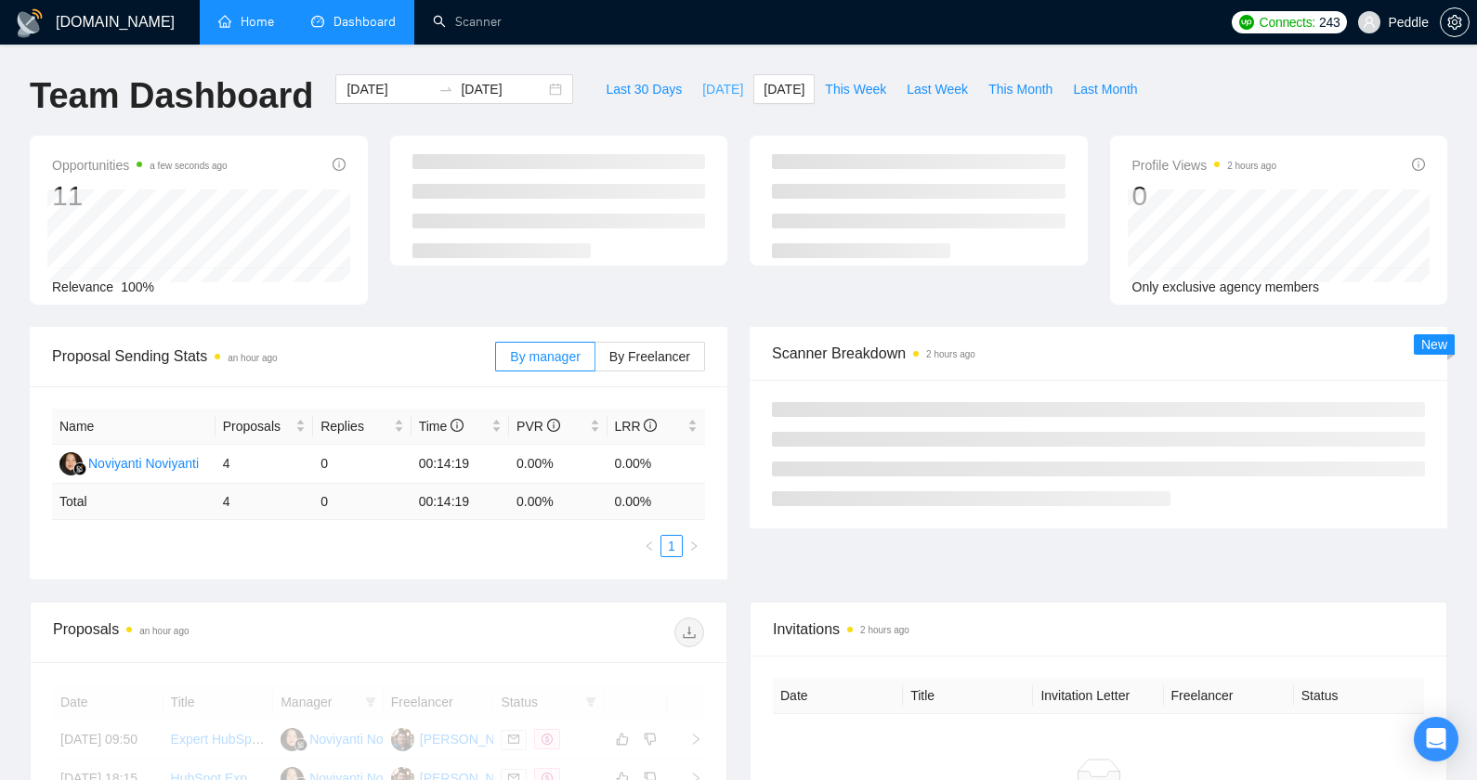
click at [712, 100] on button "[DATE]" at bounding box center [722, 89] width 61 height 30
type input "[DATE]"
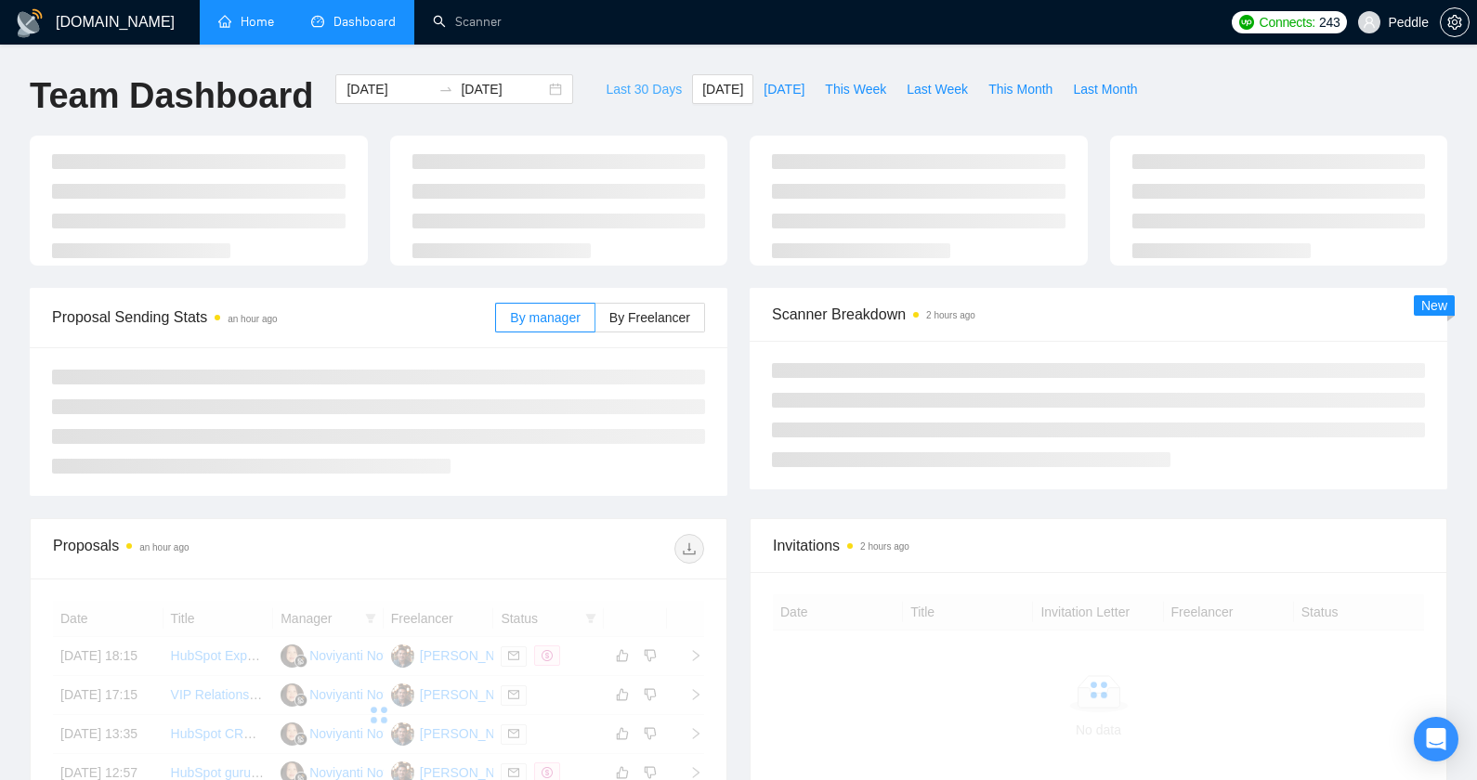
click at [630, 90] on span "Last 30 Days" at bounding box center [644, 89] width 76 height 20
type input "[DATE]"
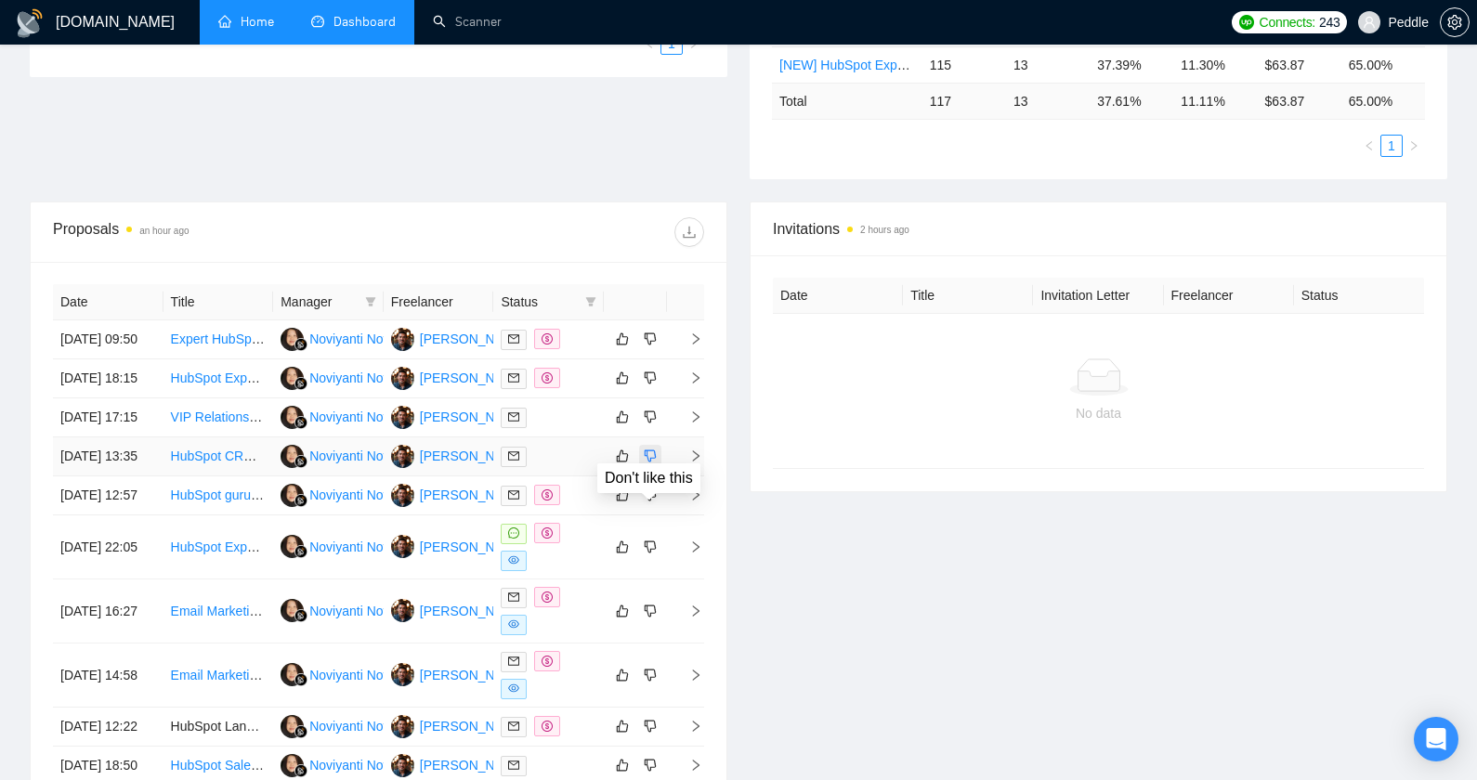
scroll to position [545, 0]
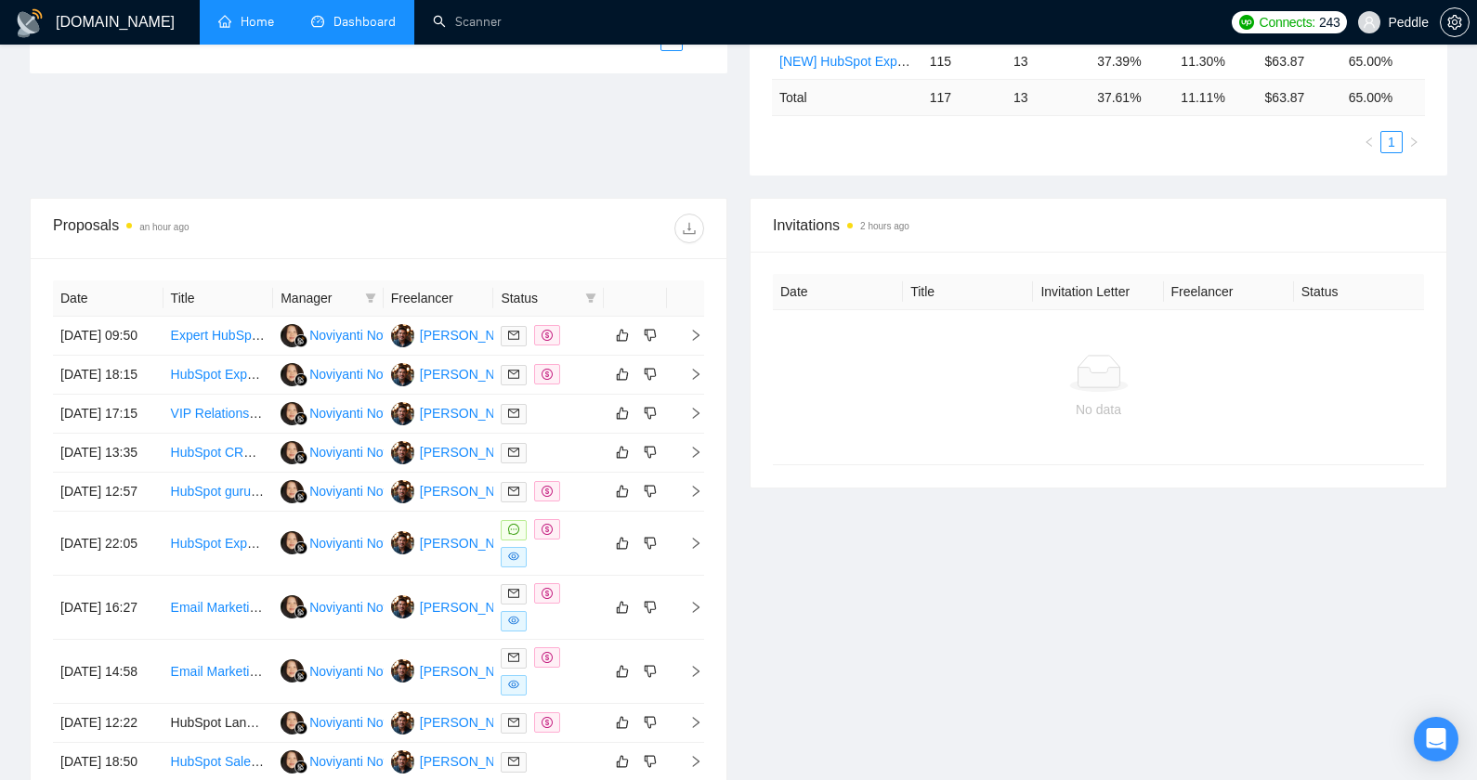
click at [567, 198] on div "Proposals an hour ago Date Title Manager Freelancer Status [DATE] 09:50 Expert …" at bounding box center [378, 520] width 697 height 645
